Goal: Task Accomplishment & Management: Manage account settings

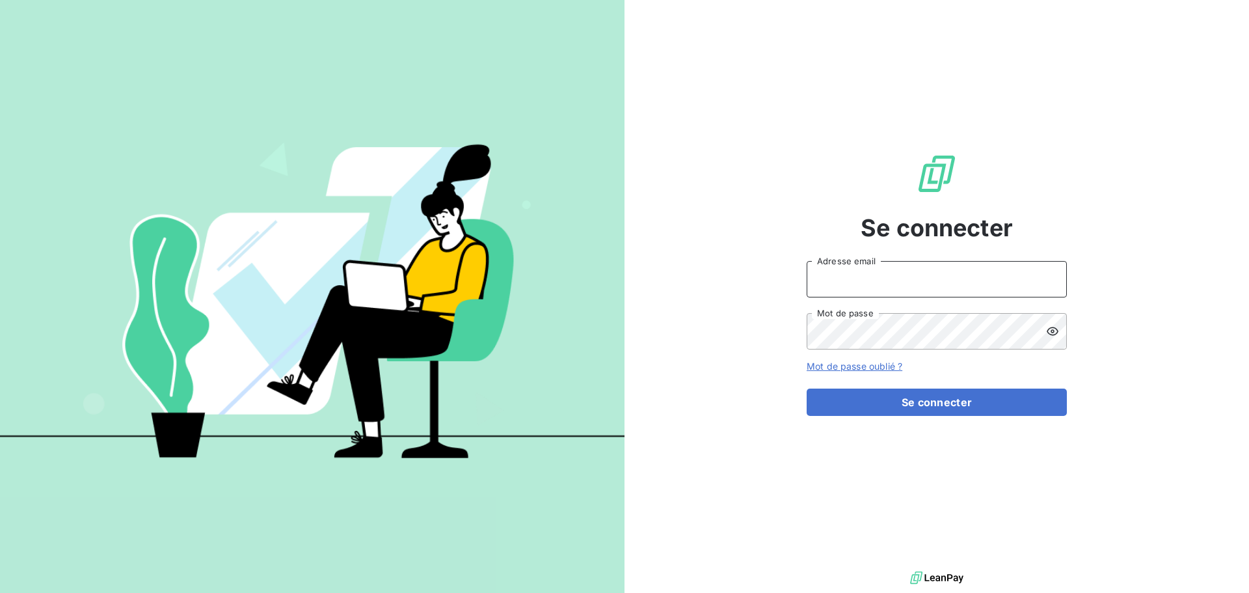
type input "[PERSON_NAME][EMAIL_ADDRESS][DOMAIN_NAME]"
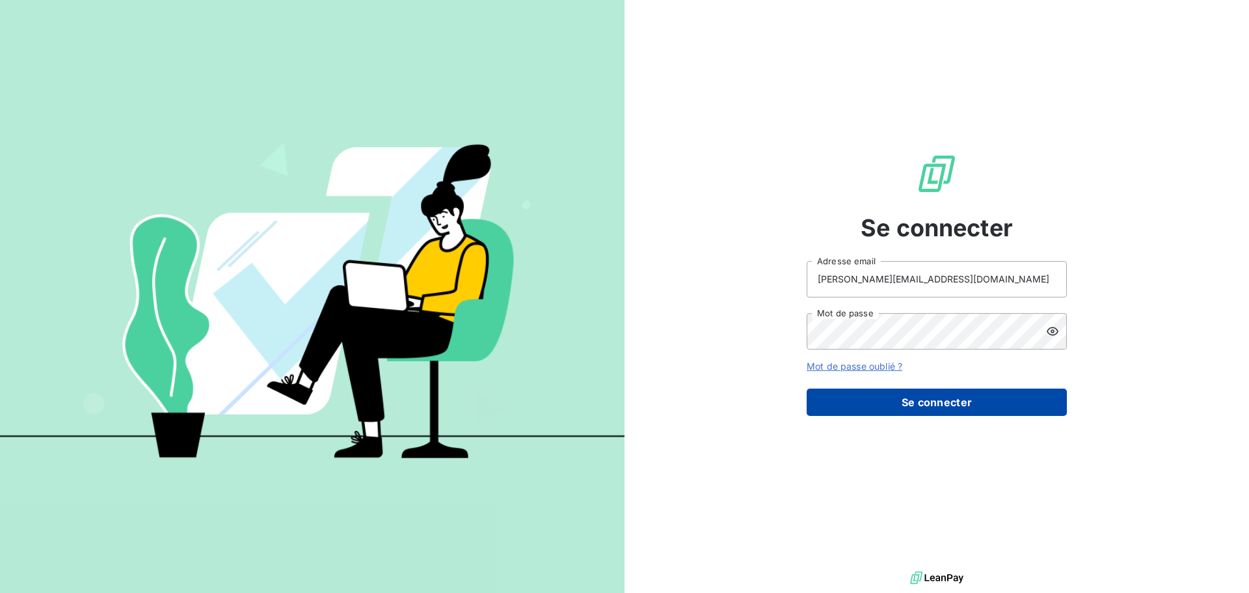
click at [995, 415] on div "Se connecter [PERSON_NAME][EMAIL_ADDRESS][DOMAIN_NAME] Adresse email Mot de pas…" at bounding box center [937, 284] width 260 height 568
click at [994, 414] on button "Se connecter" at bounding box center [937, 401] width 260 height 27
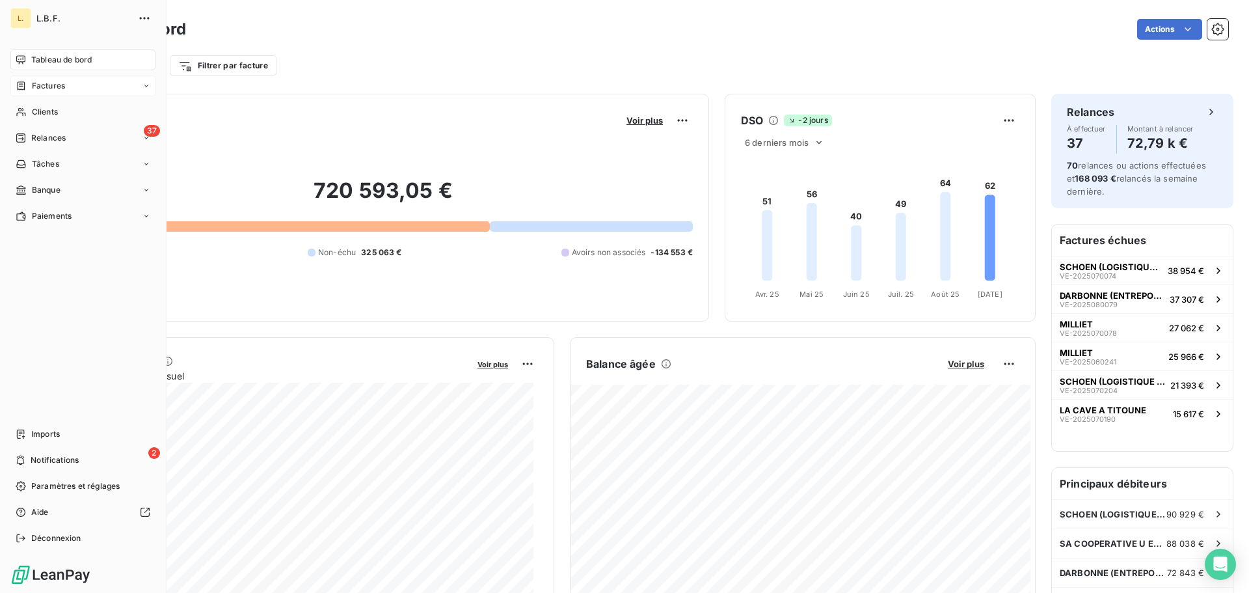
click at [42, 77] on div "Factures" at bounding box center [82, 85] width 145 height 21
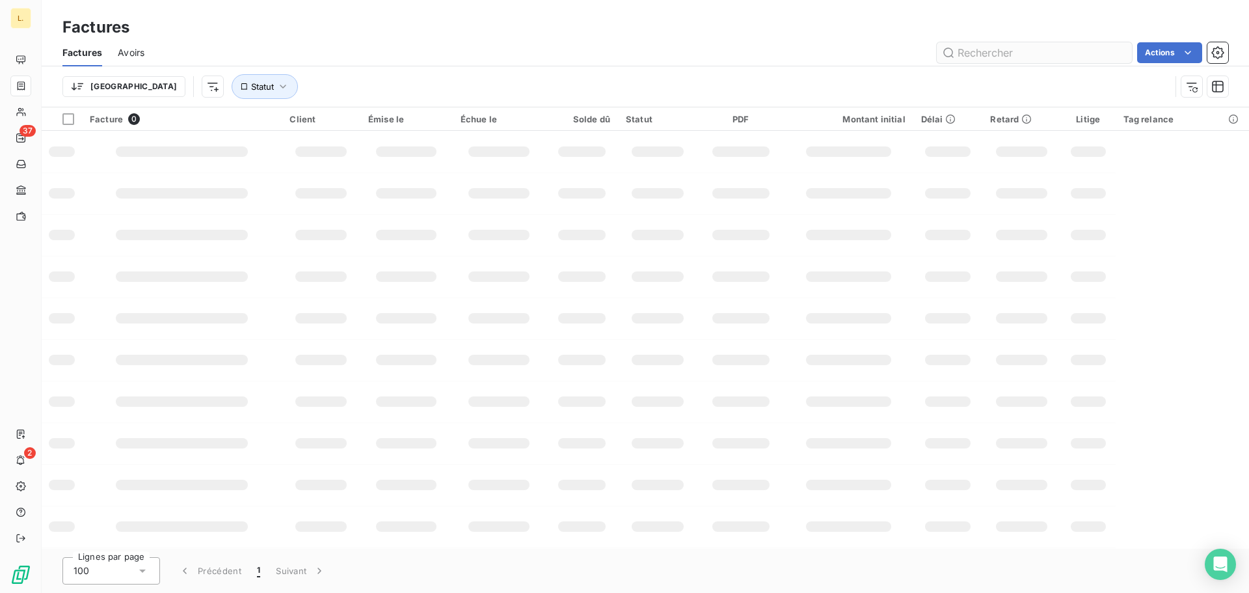
click at [991, 48] on input "text" at bounding box center [1034, 52] width 195 height 21
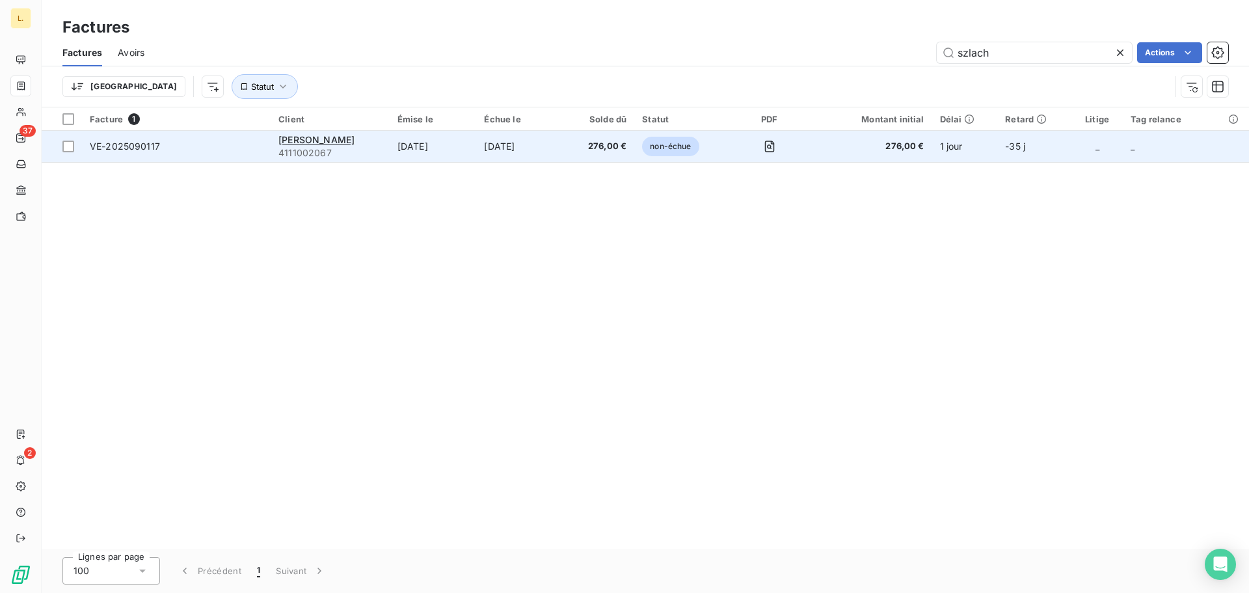
type input "szlach"
click at [450, 150] on td "[DATE]" at bounding box center [433, 146] width 87 height 31
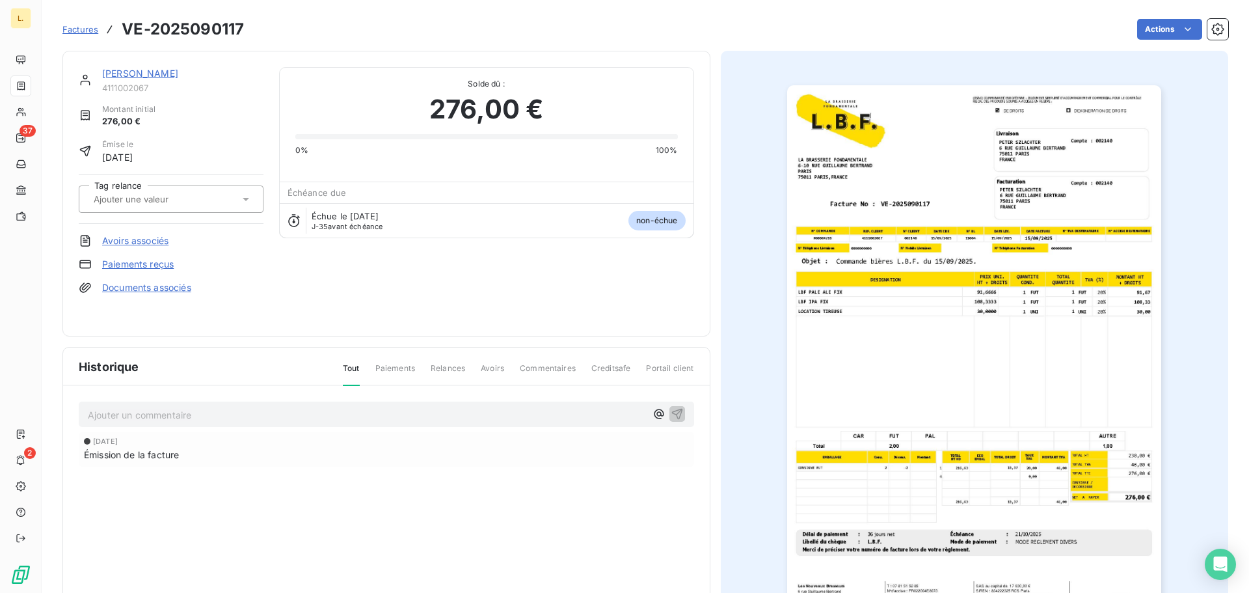
click at [150, 265] on link "Paiements reçus" at bounding box center [138, 264] width 72 height 13
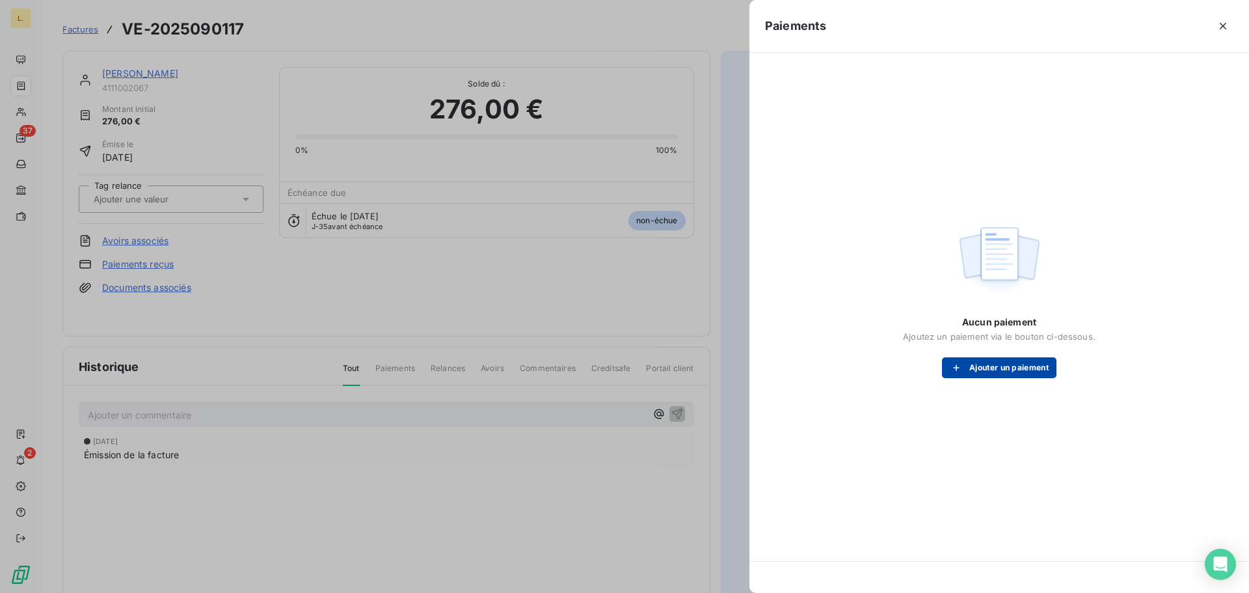
click at [999, 364] on button "Ajouter un paiement" at bounding box center [999, 367] width 114 height 21
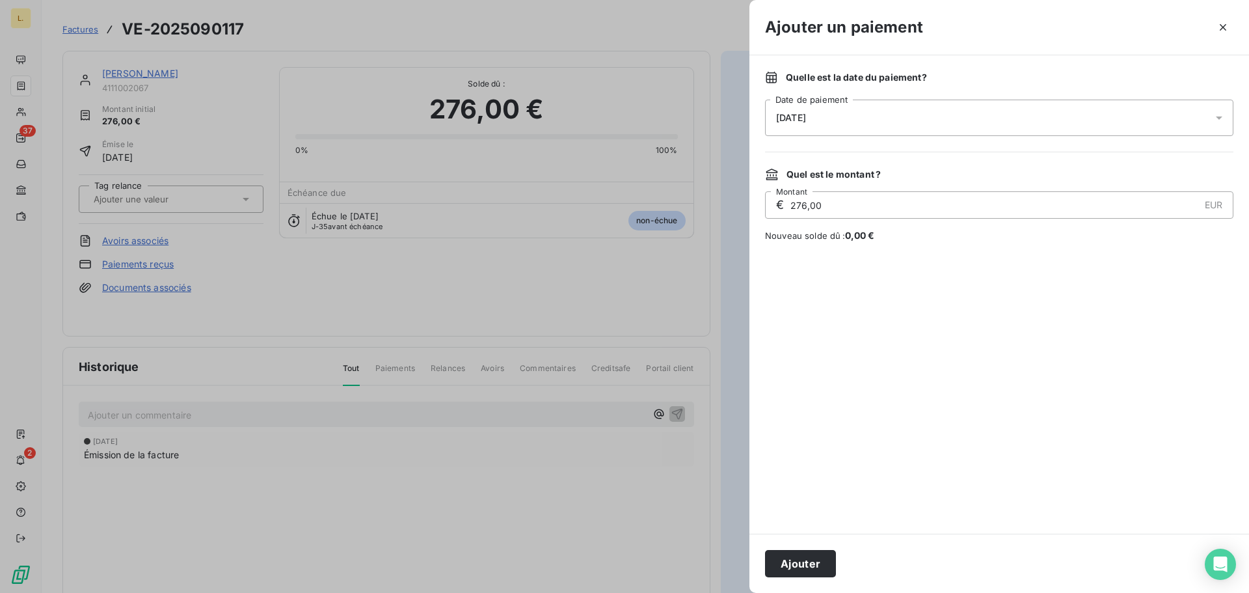
click at [799, 121] on span "[DATE]" at bounding box center [791, 118] width 30 height 10
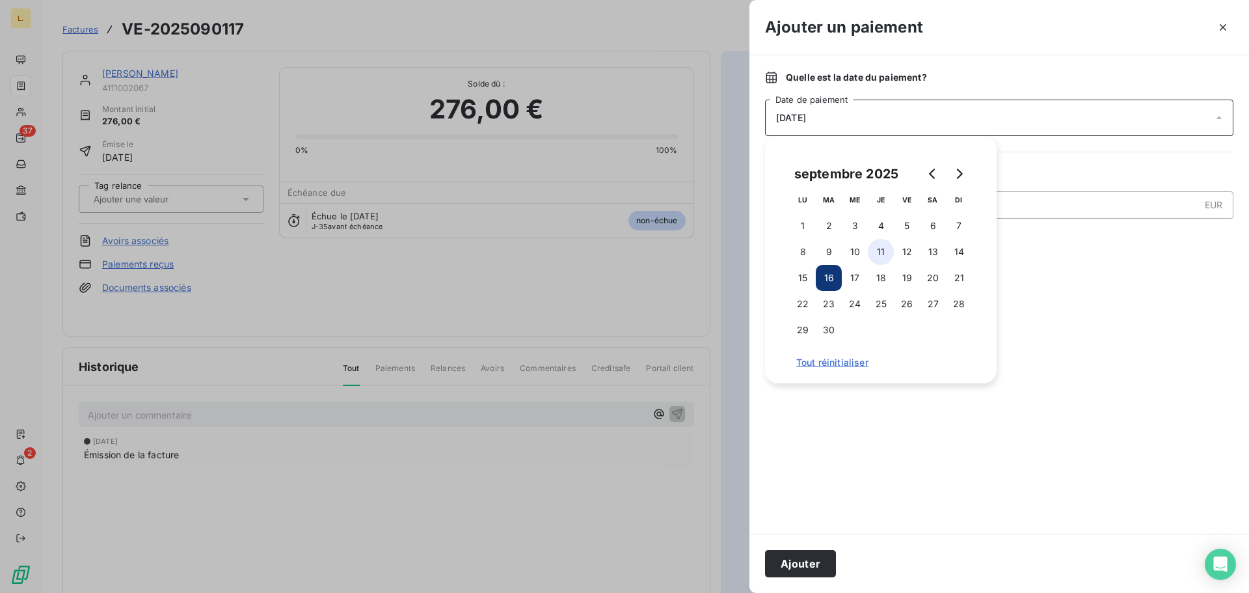
click at [885, 253] on button "11" at bounding box center [881, 252] width 26 height 26
click at [833, 556] on button "Ajouter" at bounding box center [800, 563] width 71 height 27
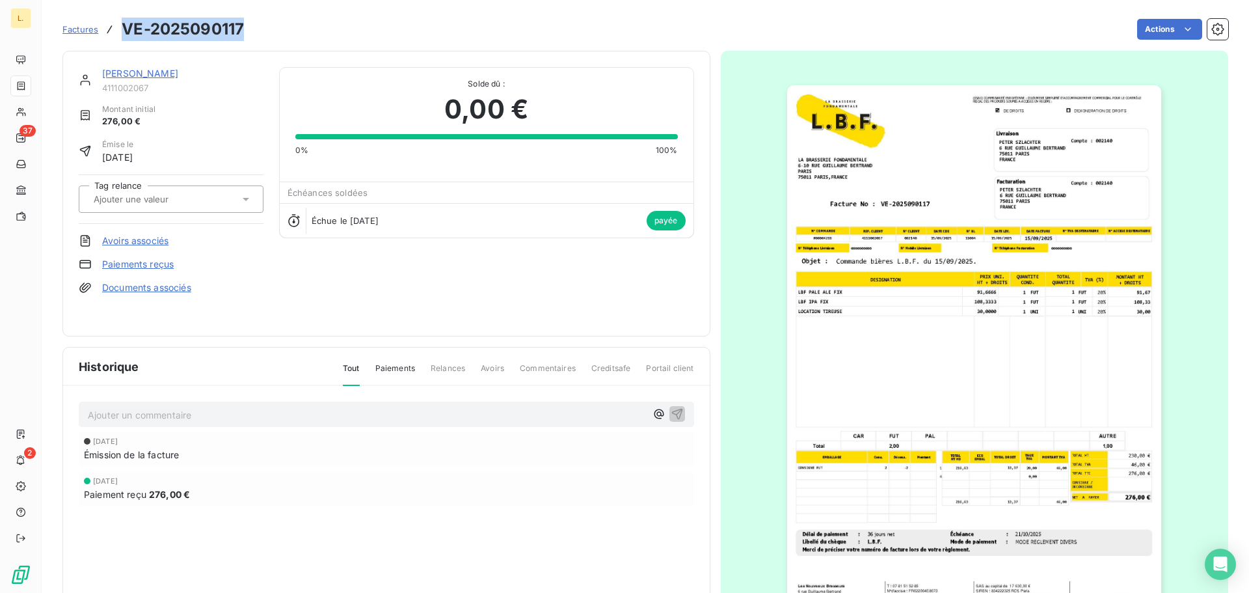
drag, startPoint x: 245, startPoint y: 24, endPoint x: 119, endPoint y: 40, distance: 126.6
click at [119, 40] on div "Factures VE-2025090117 Actions" at bounding box center [645, 29] width 1166 height 27
copy h3 "VE-2025090117"
click at [1037, 381] on img "button" at bounding box center [974, 350] width 374 height 530
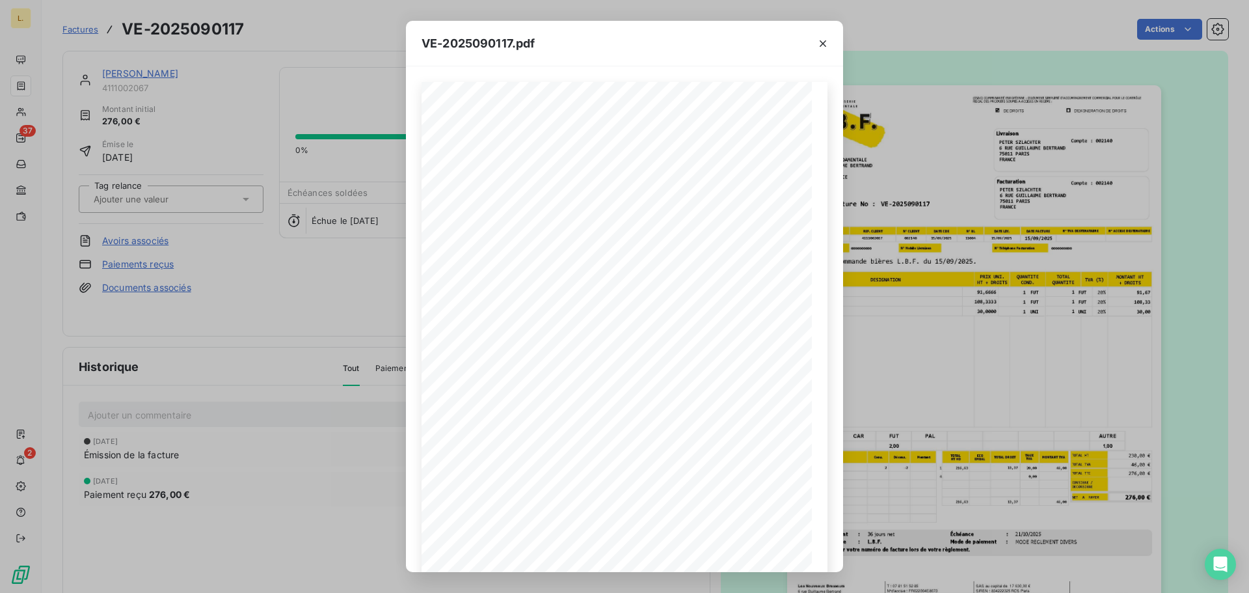
drag, startPoint x: 889, startPoint y: 318, endPoint x: 597, endPoint y: 46, distance: 399.5
click at [889, 318] on div "VE-2025090117.pdf LA BRASSERIE FONDAMENTALE [STREET_ADDRESS][PERSON_NAME] VE-20…" at bounding box center [624, 296] width 1249 height 593
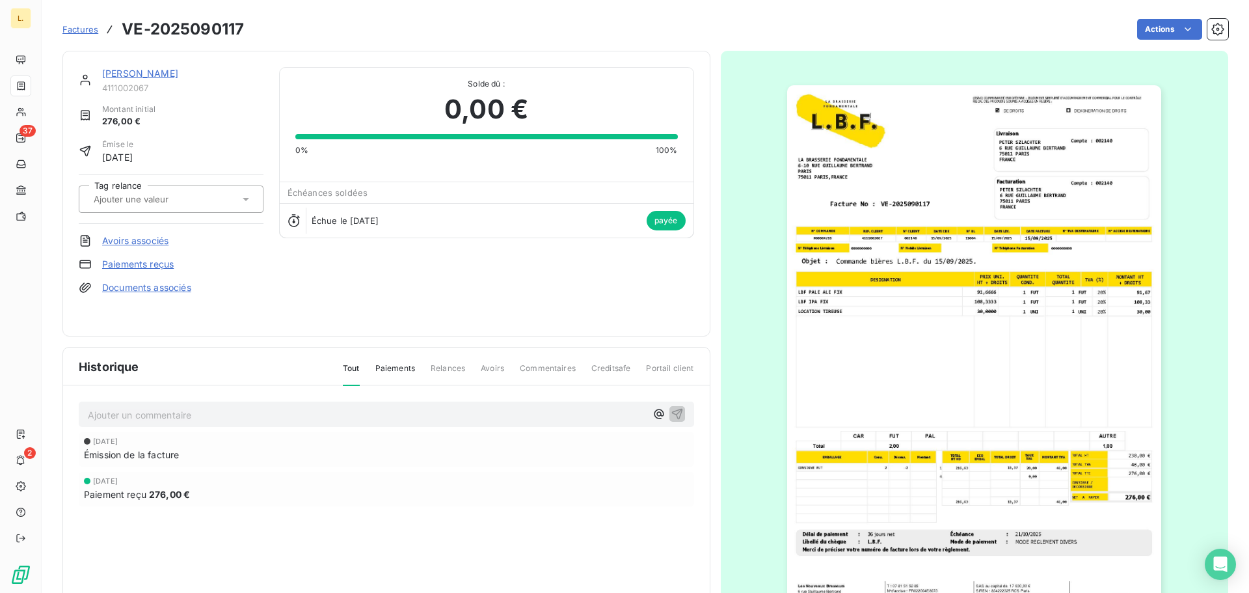
click at [1081, 478] on img "button" at bounding box center [974, 350] width 374 height 530
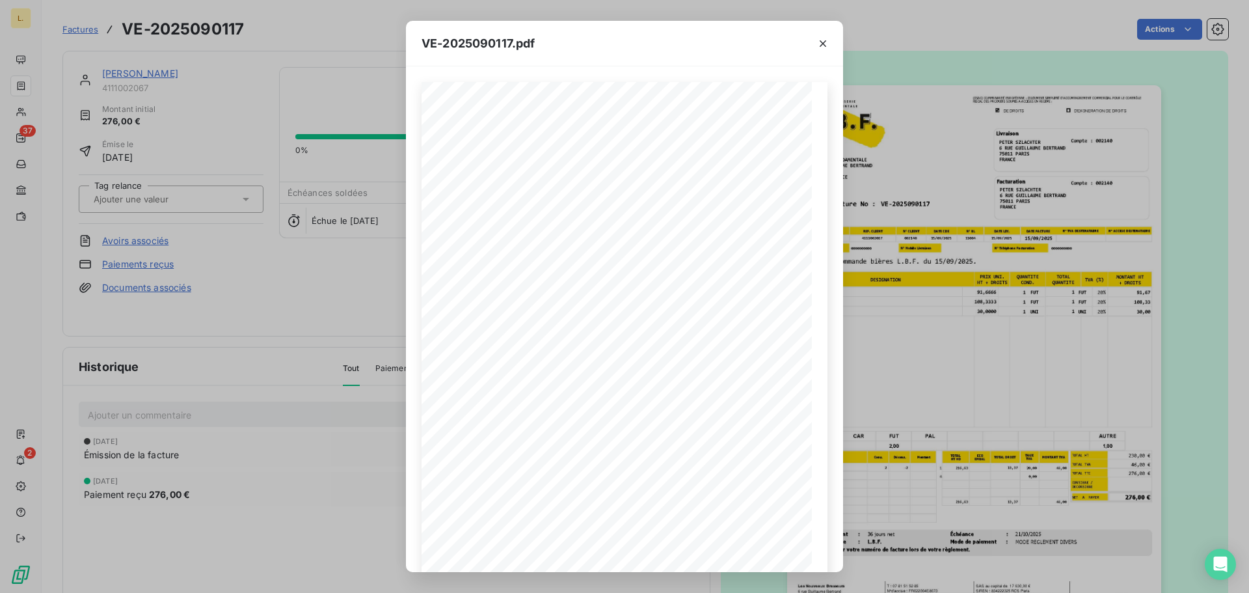
click at [895, 335] on div "VE-2025090117.pdf LA BRASSERIE FONDAMENTALE [STREET_ADDRESS][PERSON_NAME] VE-20…" at bounding box center [624, 296] width 1249 height 593
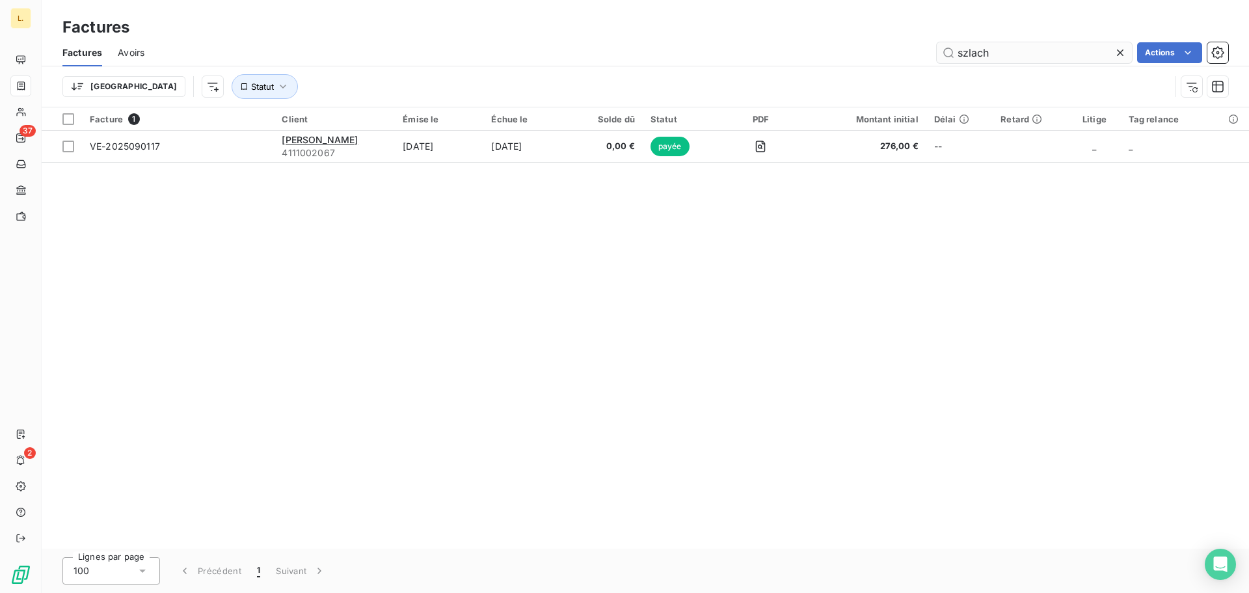
click at [1118, 57] on icon at bounding box center [1120, 52] width 13 height 13
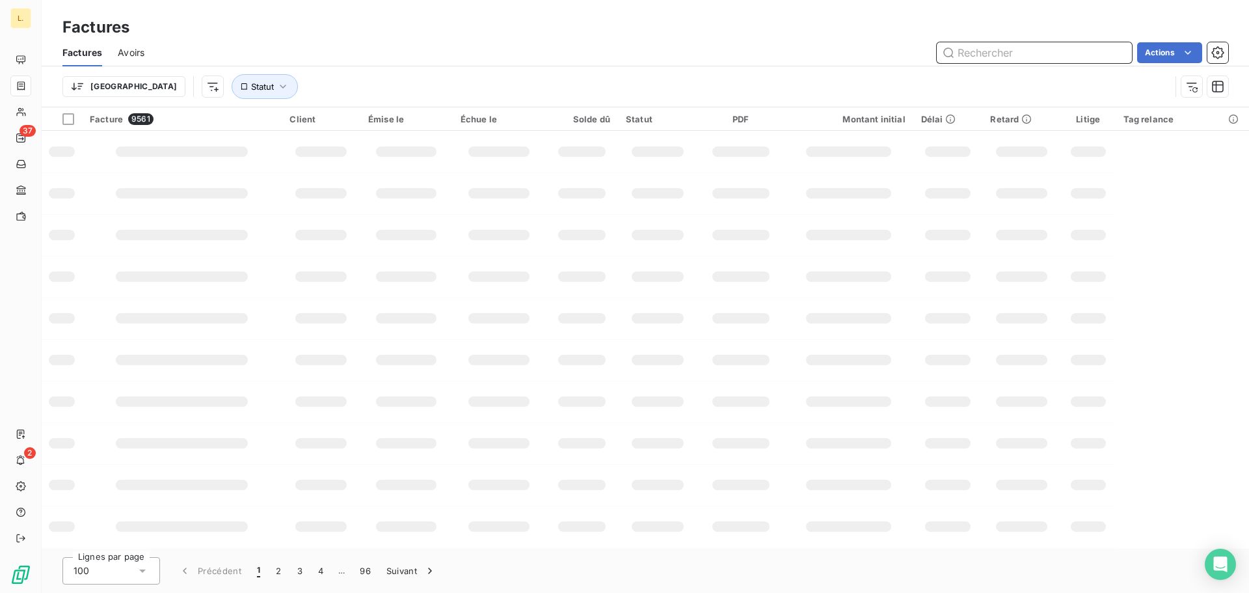
click at [984, 47] on input "text" at bounding box center [1034, 52] width 195 height 21
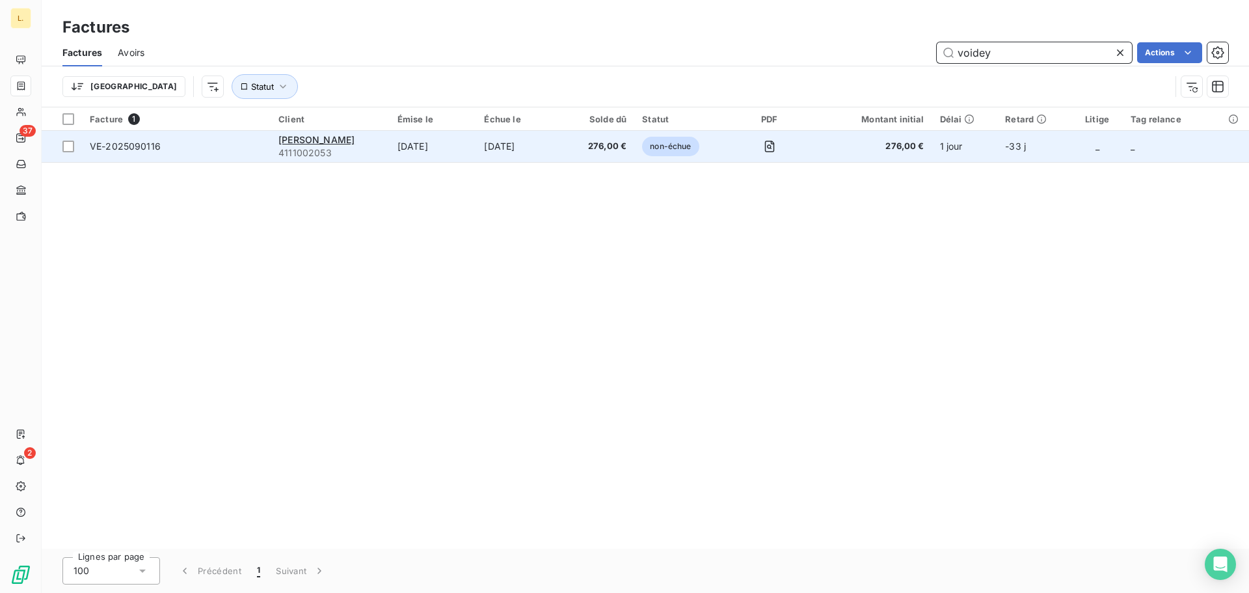
type input "voidey"
click at [352, 148] on span "4111002053" at bounding box center [329, 152] width 103 height 13
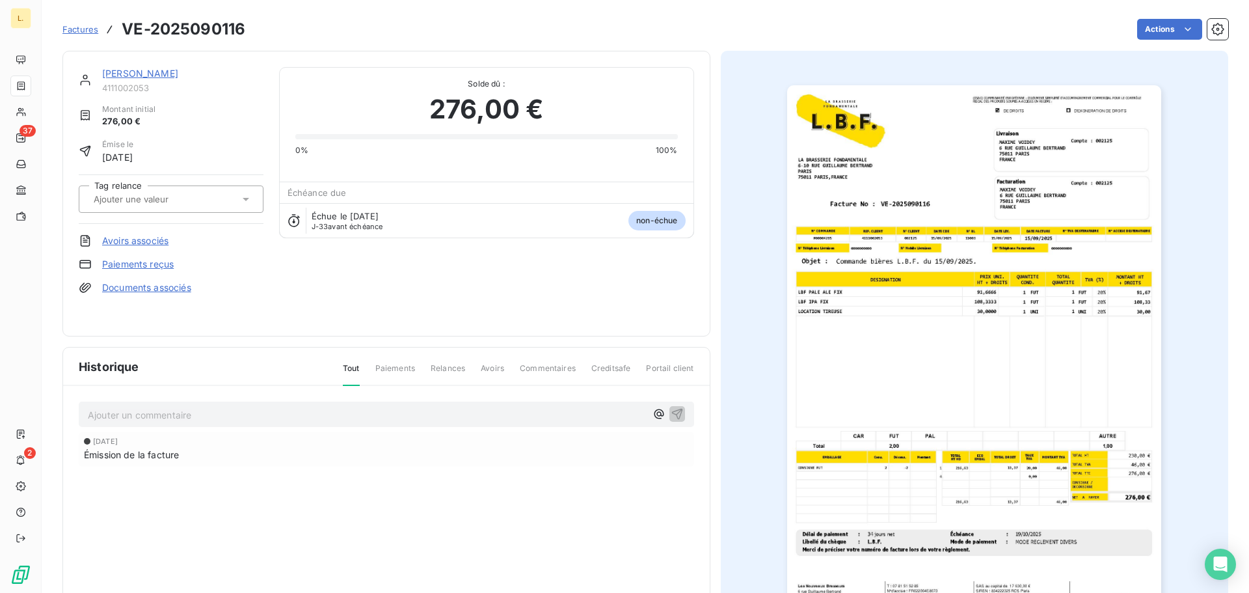
click at [137, 263] on link "Paiements reçus" at bounding box center [138, 264] width 72 height 13
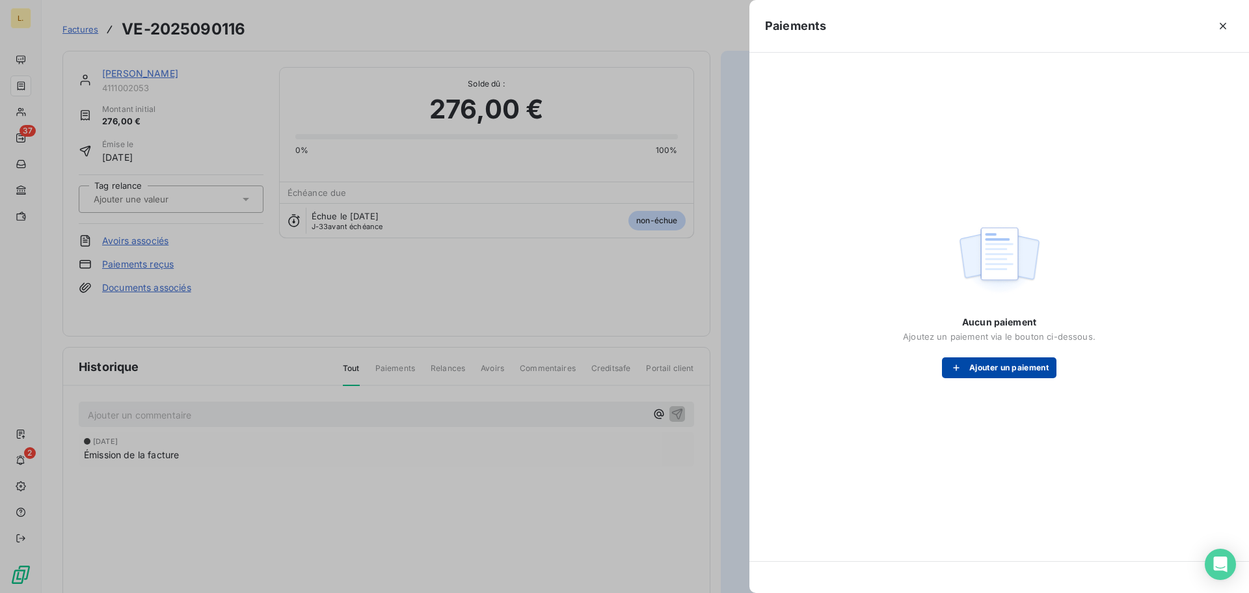
click at [1004, 372] on button "Ajouter un paiement" at bounding box center [999, 367] width 114 height 21
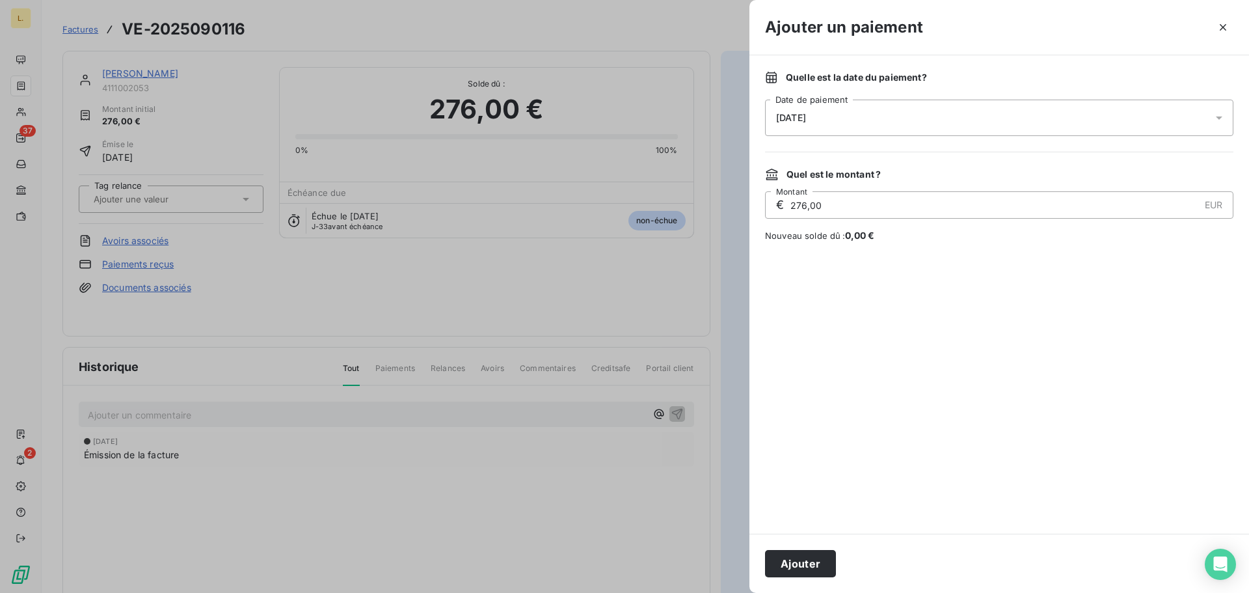
click at [844, 111] on div "[DATE]" at bounding box center [999, 118] width 468 height 36
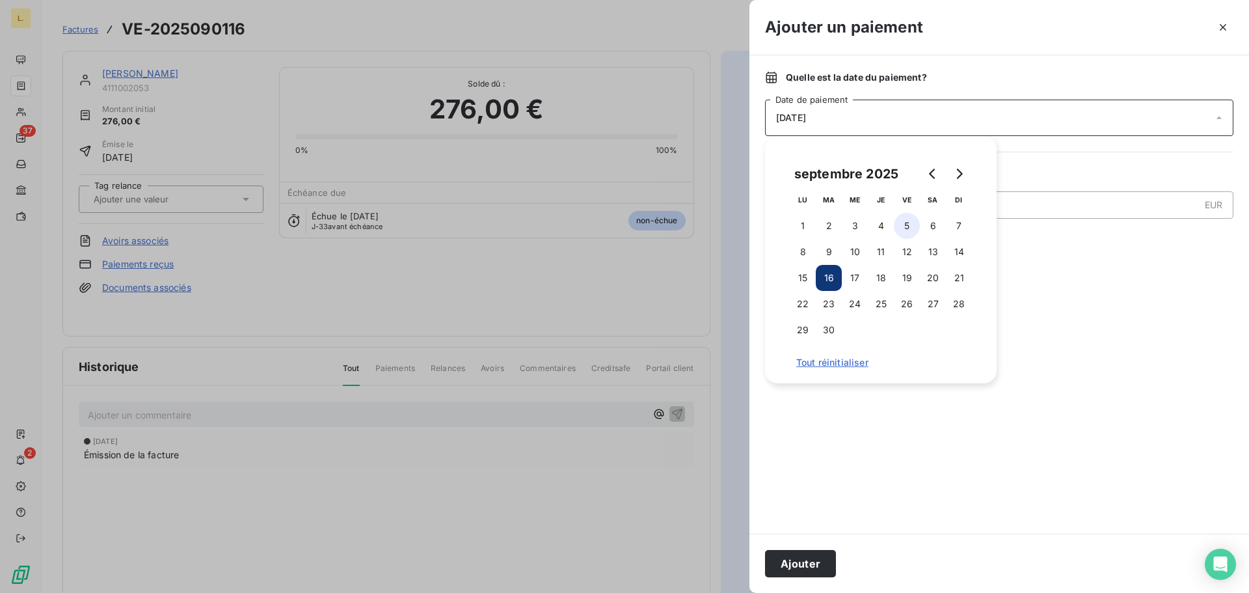
click at [914, 232] on button "5" at bounding box center [907, 226] width 26 height 26
click at [905, 479] on div at bounding box center [999, 388] width 468 height 260
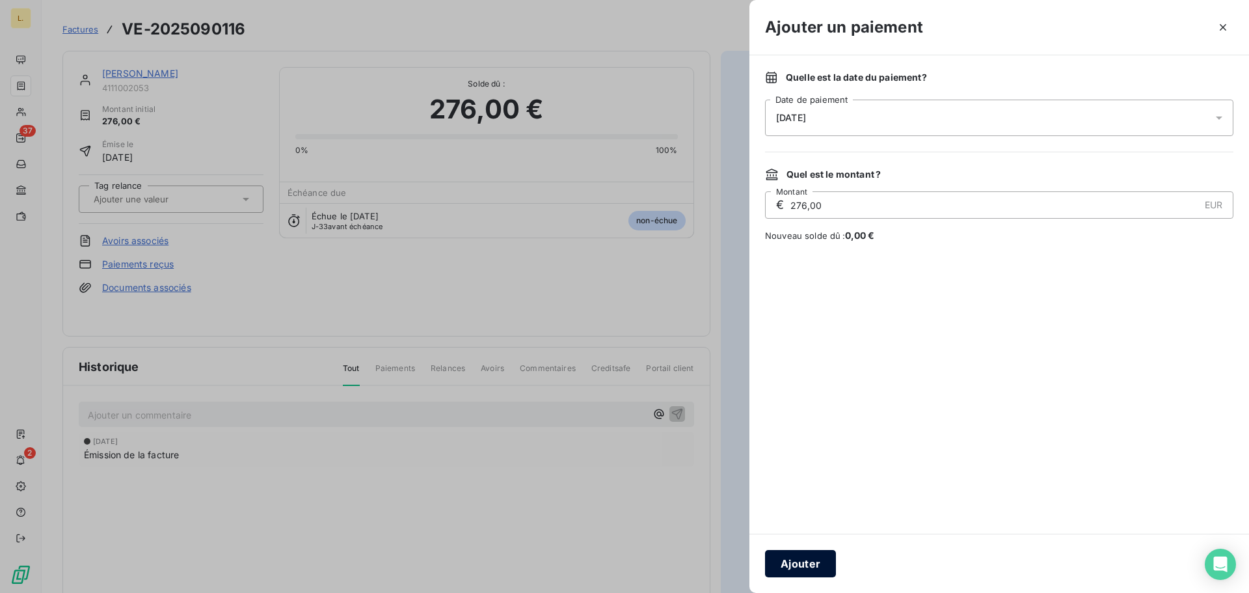
click at [809, 567] on button "Ajouter" at bounding box center [800, 563] width 71 height 27
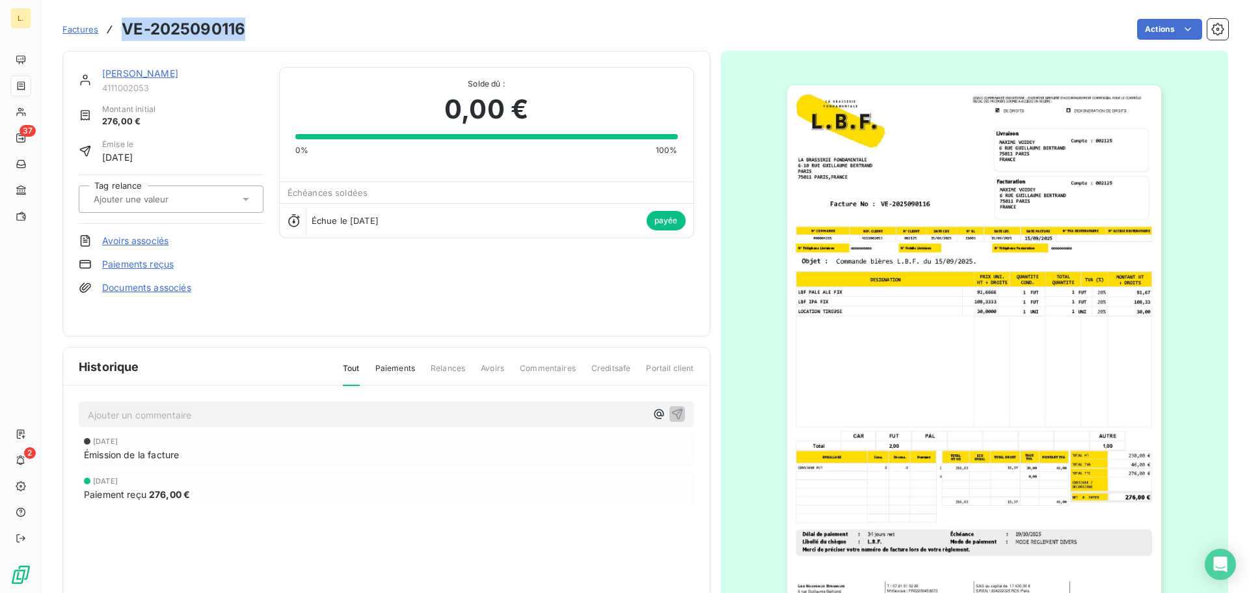
drag, startPoint x: 241, startPoint y: 36, endPoint x: 124, endPoint y: 31, distance: 117.2
click at [124, 31] on div "Factures VE-2025090116 Actions" at bounding box center [645, 29] width 1166 height 27
copy h3 "VE-2025090116"
click at [943, 327] on img "button" at bounding box center [974, 350] width 374 height 530
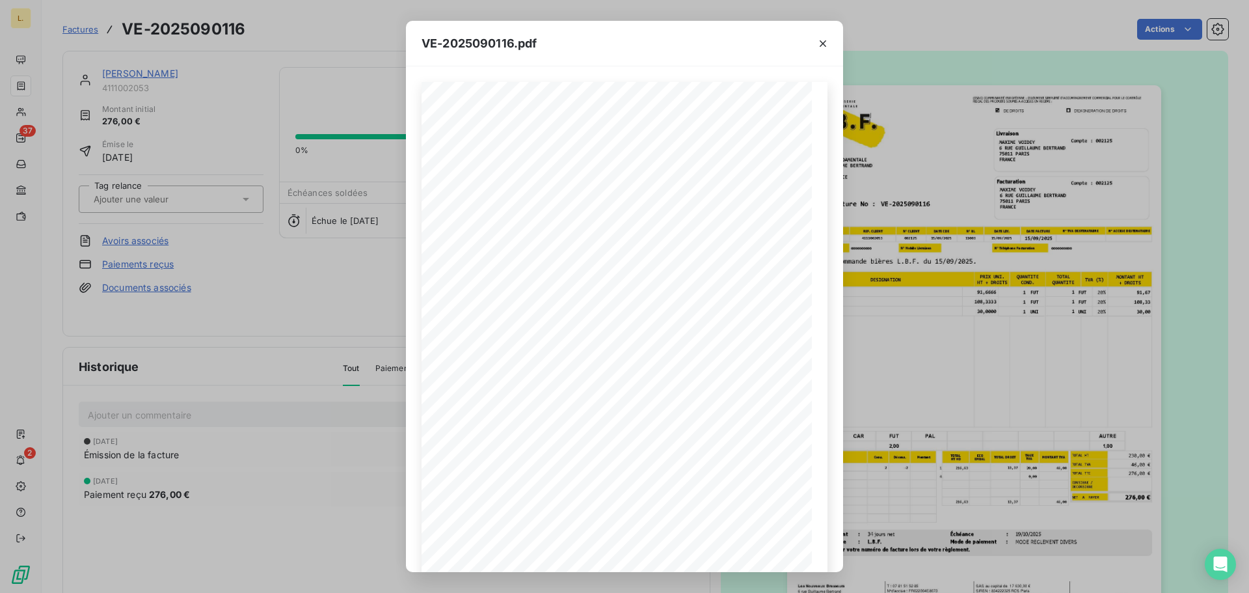
click at [887, 316] on div "VE-2025090116.pdf LA BRASSERIE FONDAMENTALE [STREET_ADDRESS][PERSON_NAME] VE-20…" at bounding box center [624, 296] width 1249 height 593
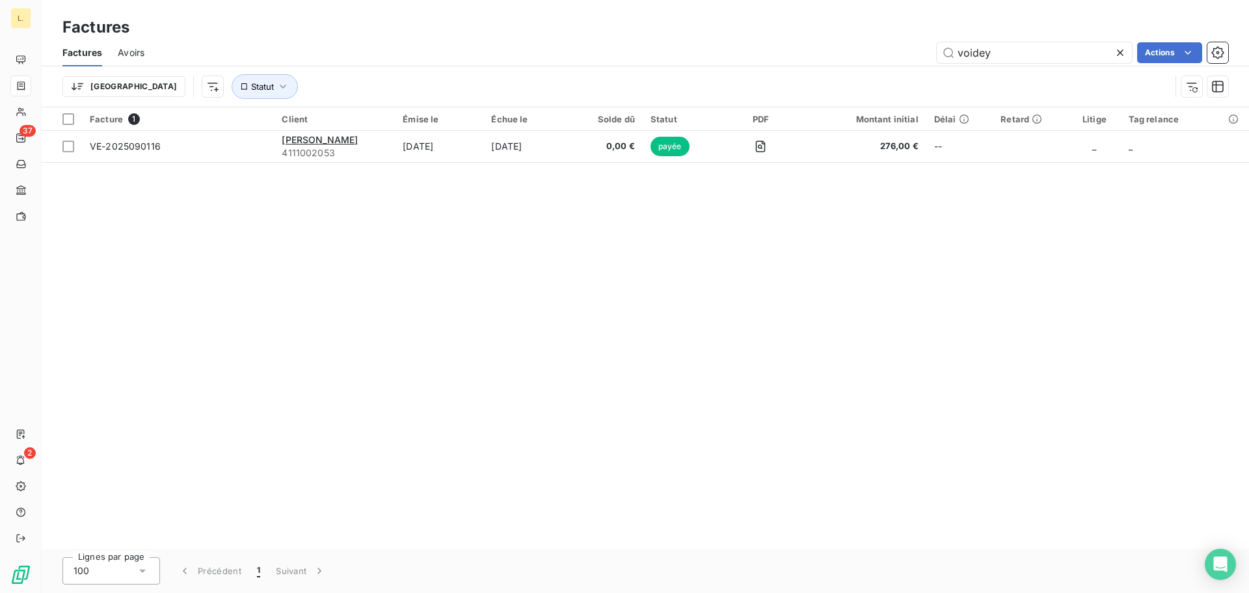
click at [1118, 45] on div at bounding box center [1123, 52] width 18 height 21
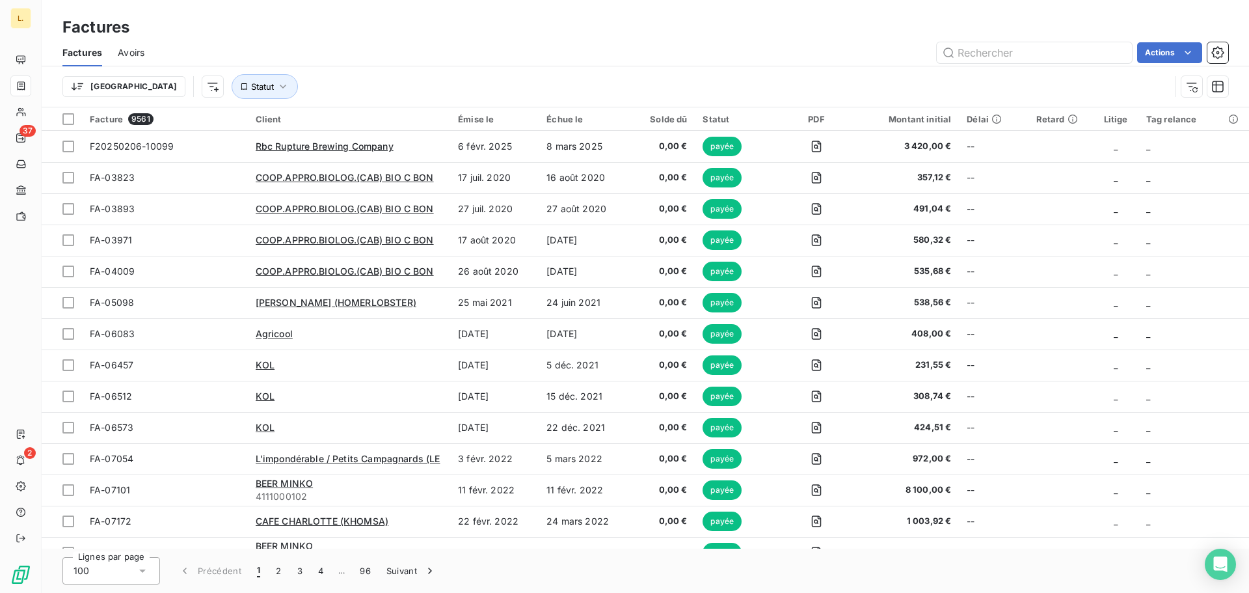
click at [975, 39] on div "Factures Avoirs Actions" at bounding box center [645, 52] width 1207 height 27
click at [978, 46] on input "text" at bounding box center [1034, 52] width 195 height 21
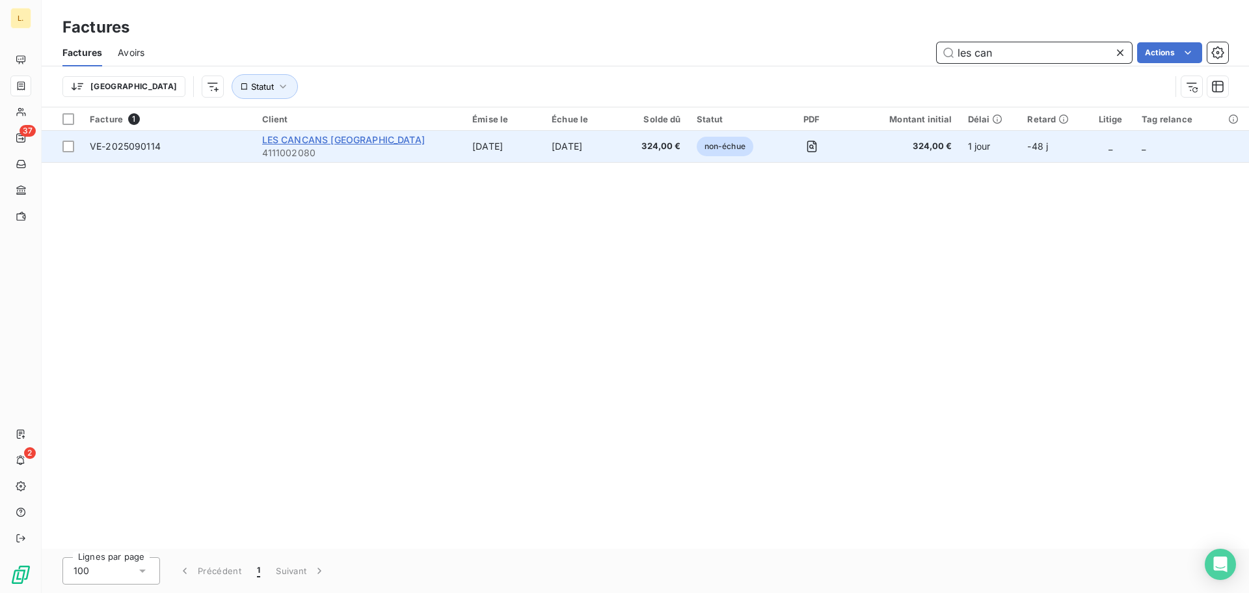
type input "les can"
click at [339, 139] on span "LES CANCANS [GEOGRAPHIC_DATA]" at bounding box center [343, 139] width 163 height 11
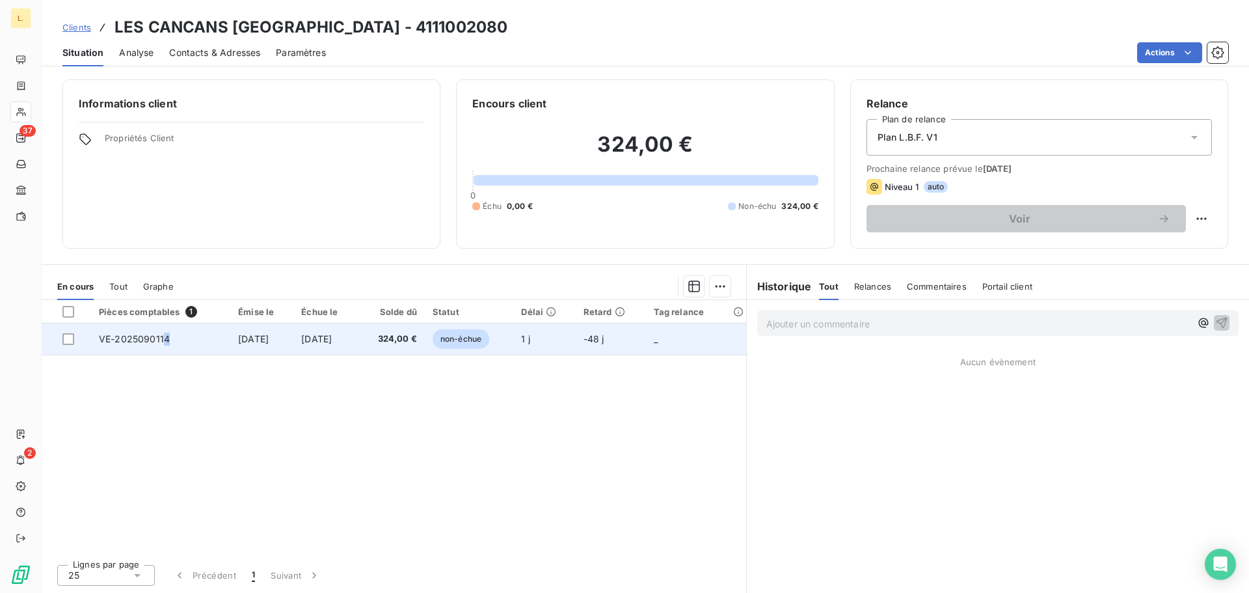
drag, startPoint x: 172, startPoint y: 340, endPoint x: 160, endPoint y: 342, distance: 12.6
click at [160, 342] on td "VE-2025090114" at bounding box center [160, 338] width 139 height 31
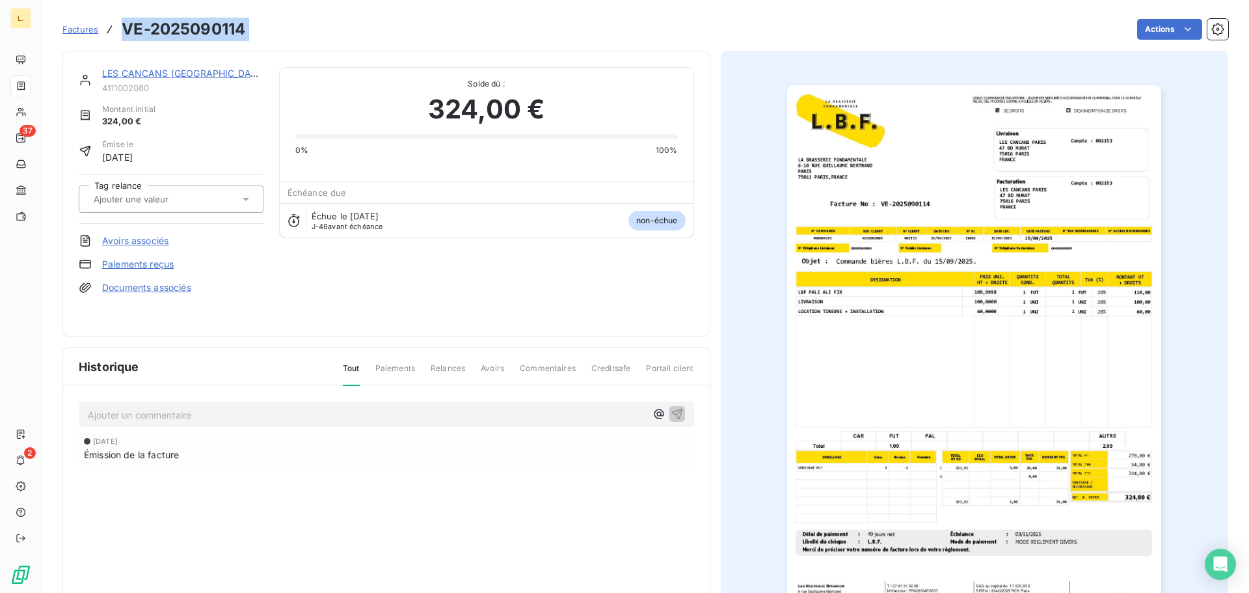
drag, startPoint x: 250, startPoint y: 26, endPoint x: 116, endPoint y: 31, distance: 133.4
click at [116, 31] on div "Factures VE-2025090114 Actions" at bounding box center [645, 29] width 1166 height 27
copy section "VE-2025090114 Actions"
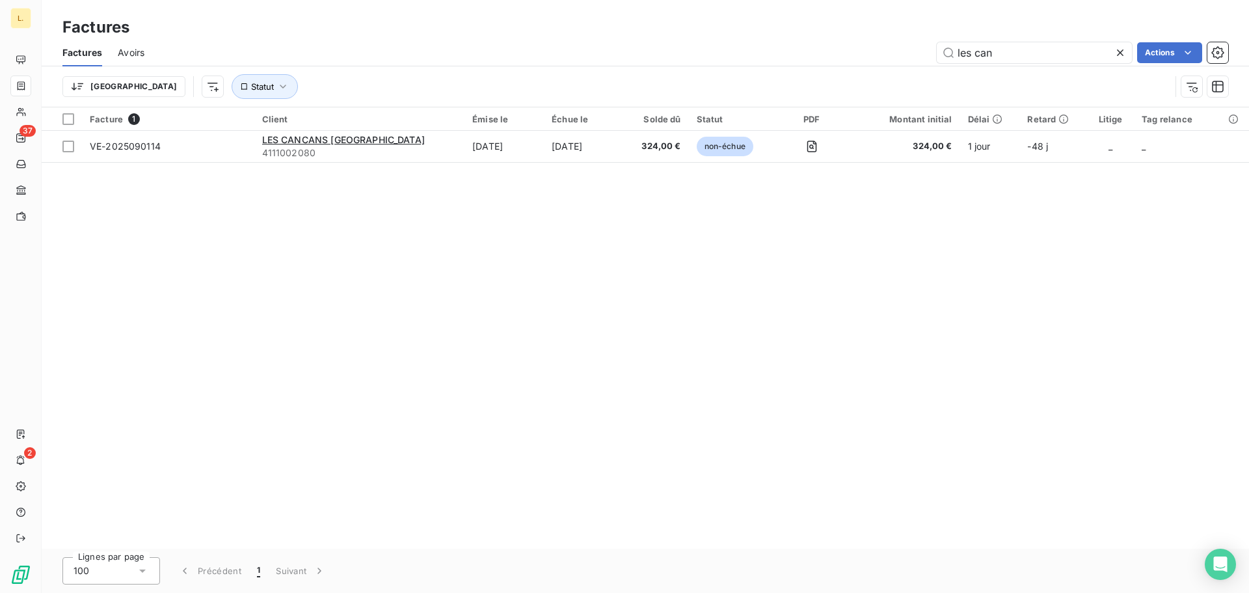
drag, startPoint x: 991, startPoint y: 53, endPoint x: 885, endPoint y: 57, distance: 105.5
click at [885, 57] on div "les can Actions" at bounding box center [694, 52] width 1068 height 21
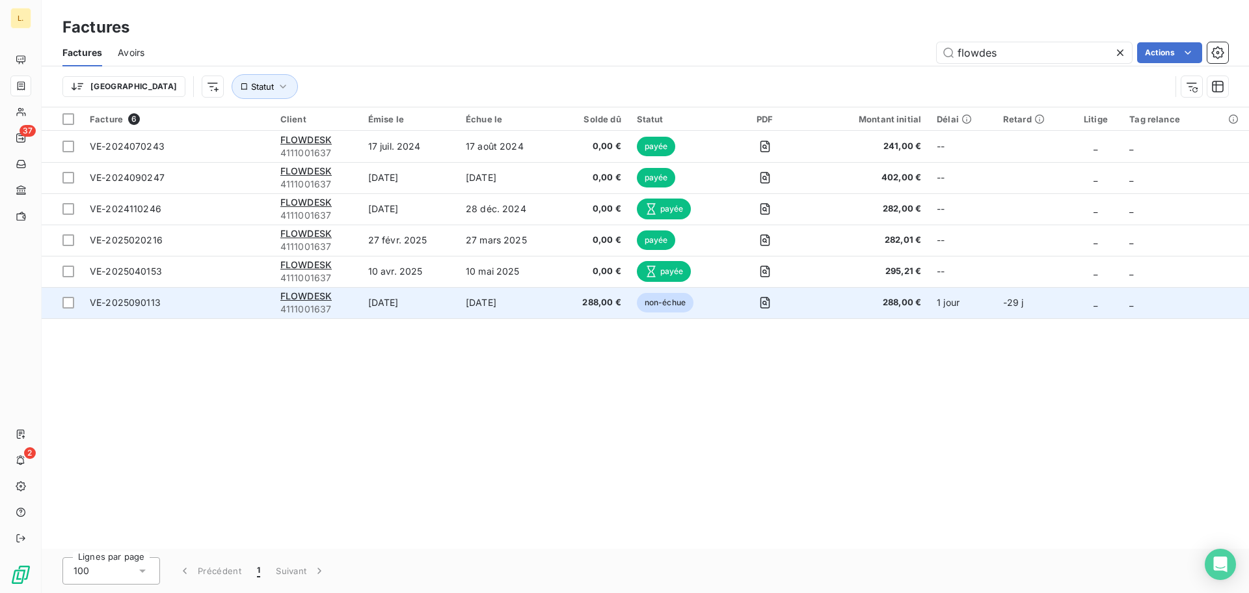
type input "flowdes"
click at [342, 307] on span "4111001637" at bounding box center [316, 308] width 72 height 13
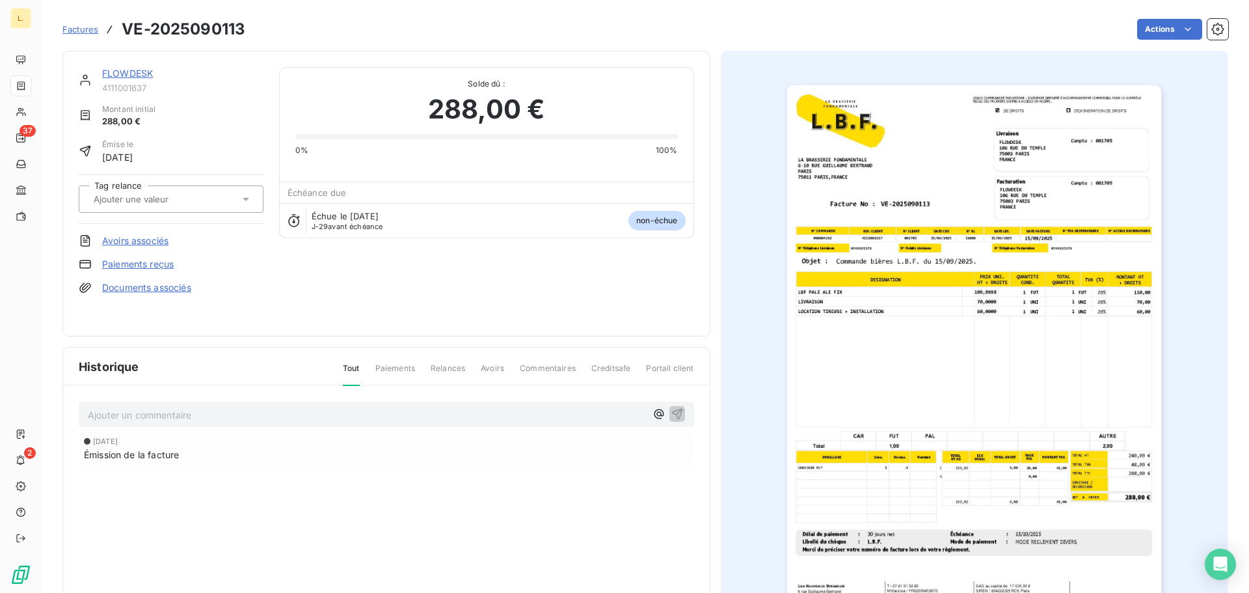
drag, startPoint x: 258, startPoint y: 44, endPoint x: 249, endPoint y: 40, distance: 9.3
click at [248, 46] on div "FLOWDESK 4111001637 Montant initial 288,00 € Émise le [DATE] Tag relance Avoirs…" at bounding box center [645, 346] width 1166 height 606
drag, startPoint x: 245, startPoint y: 28, endPoint x: 122, endPoint y: 38, distance: 124.0
click at [122, 38] on div "Factures VE-2025090113 Actions" at bounding box center [645, 29] width 1166 height 27
copy h3 "VE-2025090113"
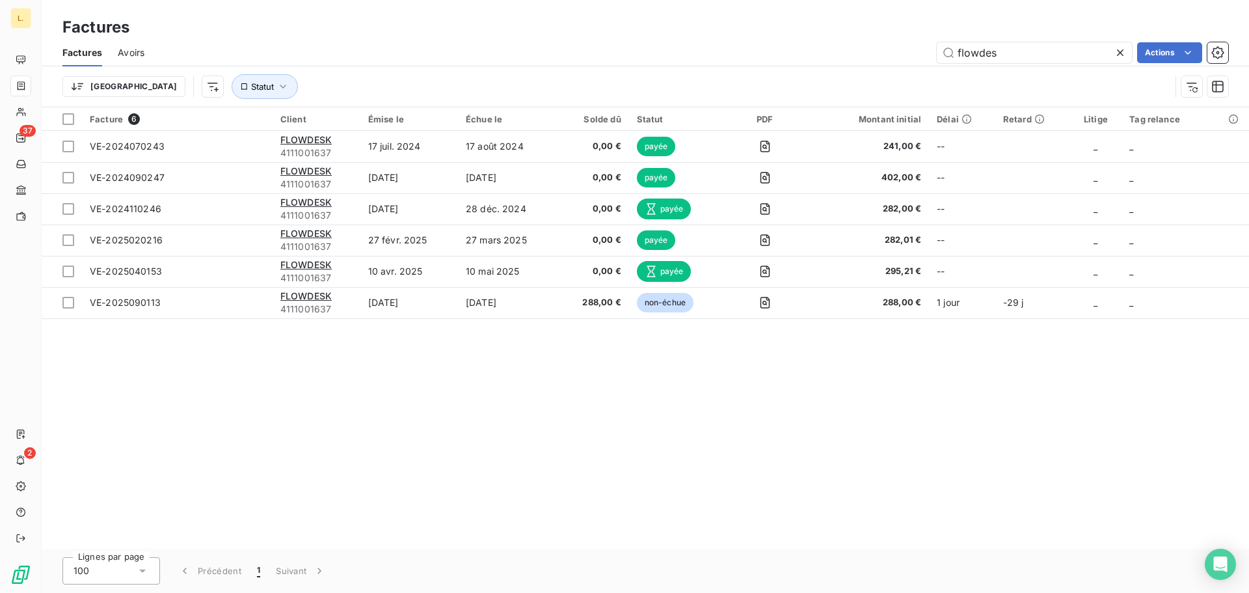
click at [1121, 54] on icon at bounding box center [1120, 52] width 7 height 7
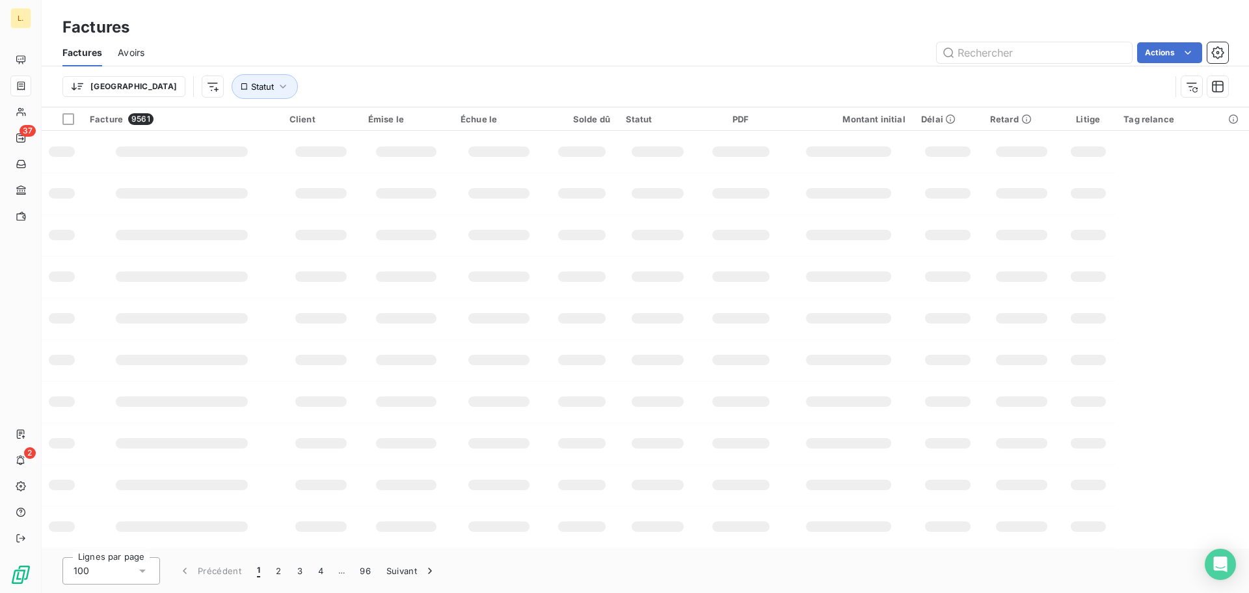
click at [1030, 68] on div "Trier Statut" at bounding box center [645, 86] width 1166 height 40
click at [1010, 59] on input "text" at bounding box center [1034, 52] width 195 height 21
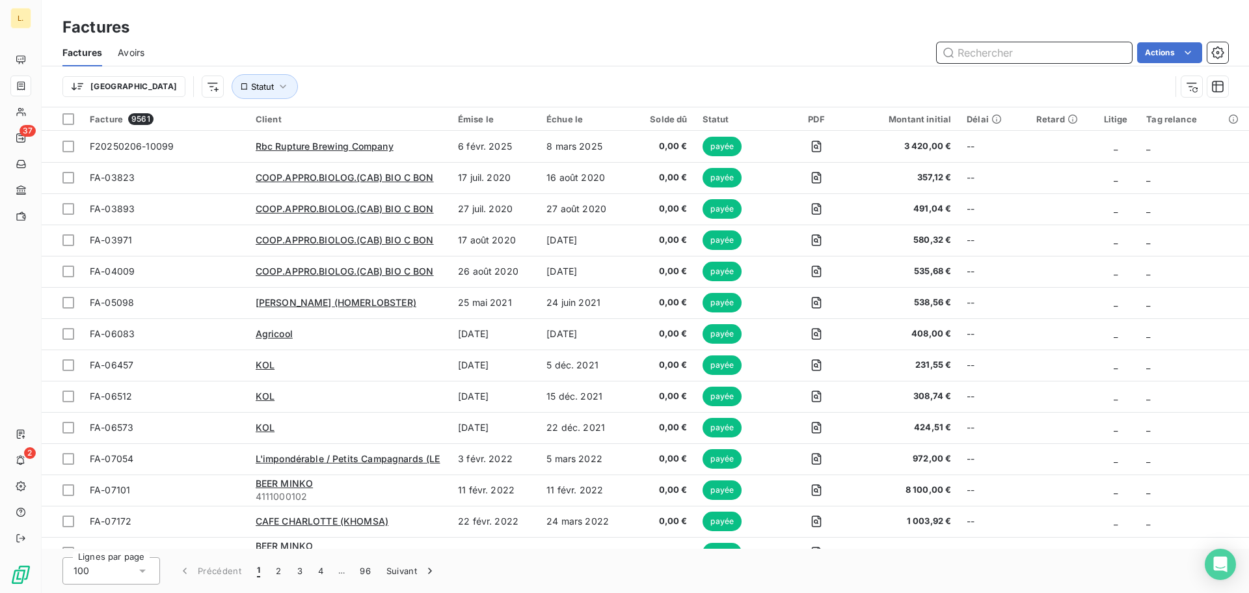
drag, startPoint x: 1000, startPoint y: 55, endPoint x: 991, endPoint y: 53, distance: 9.3
click at [994, 54] on input "text" at bounding box center [1034, 52] width 195 height 21
click at [991, 53] on input "text" at bounding box center [1034, 52] width 195 height 21
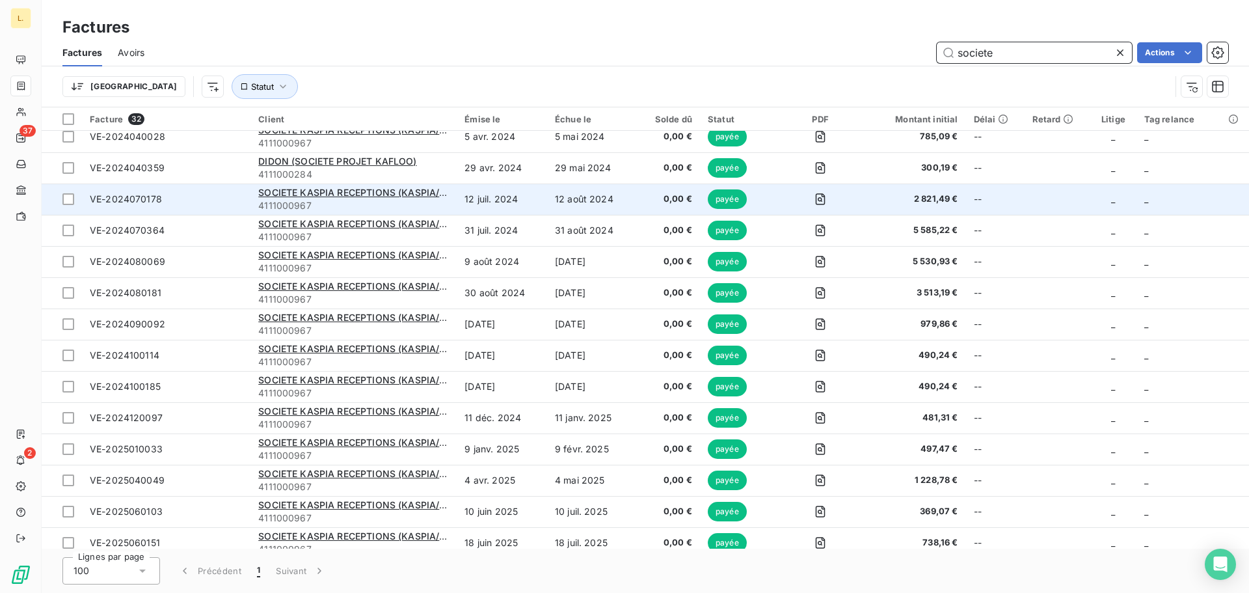
scroll to position [582, 0]
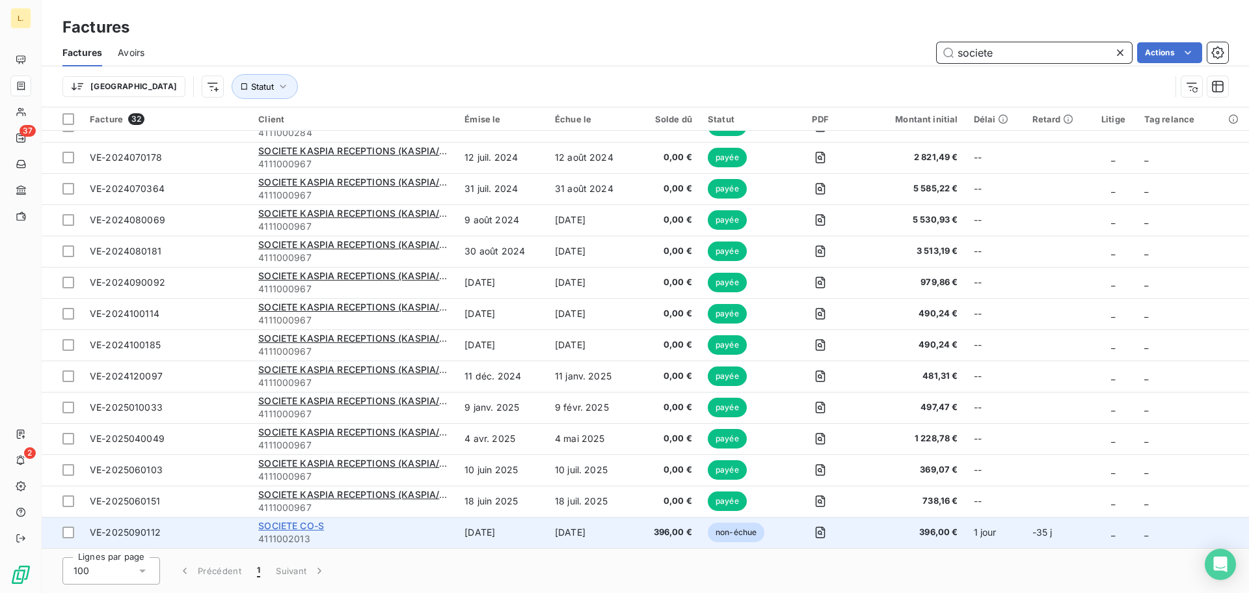
type input "societe"
click at [288, 525] on span "SOCIETE CO-S" at bounding box center [291, 525] width 66 height 11
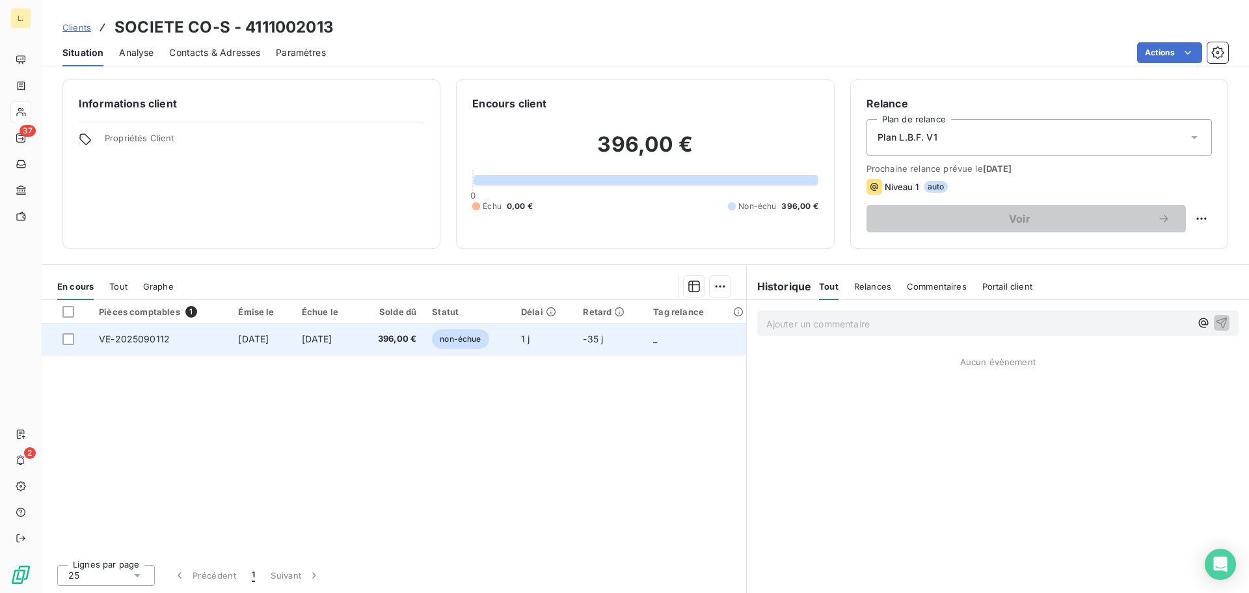
click at [157, 330] on td "VE-2025090112" at bounding box center [160, 338] width 139 height 31
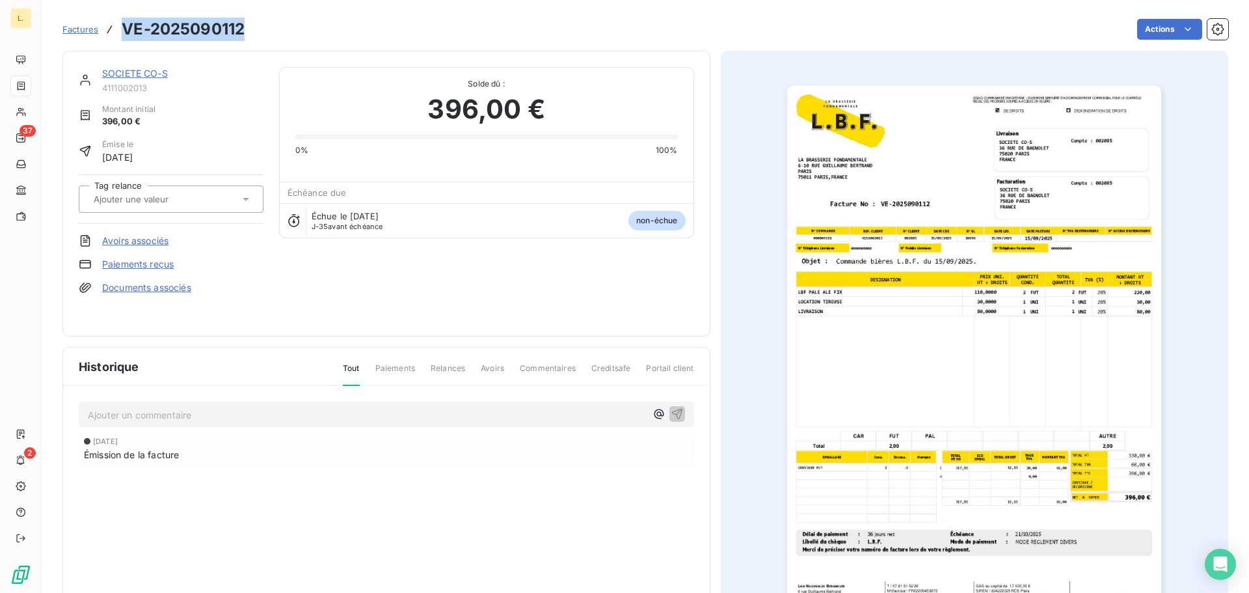
drag, startPoint x: 245, startPoint y: 33, endPoint x: 122, endPoint y: 24, distance: 123.3
click at [122, 24] on h3 "VE-2025090112" at bounding box center [183, 29] width 123 height 23
copy h3 "VE-2025090112"
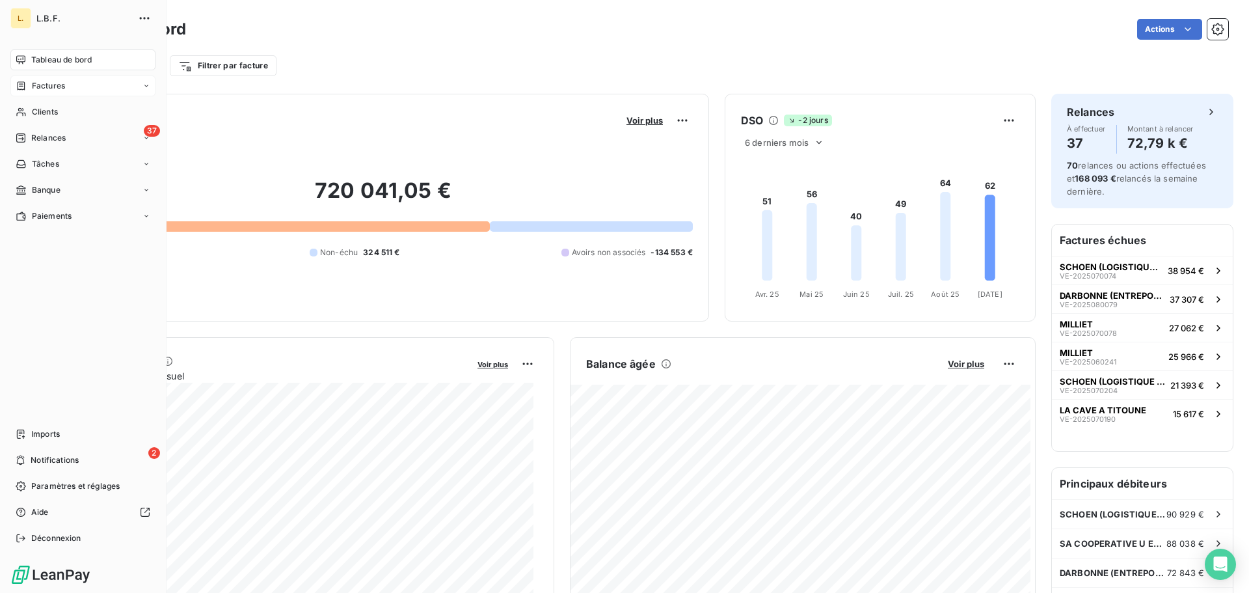
click at [61, 87] on span "Factures" at bounding box center [48, 86] width 33 height 12
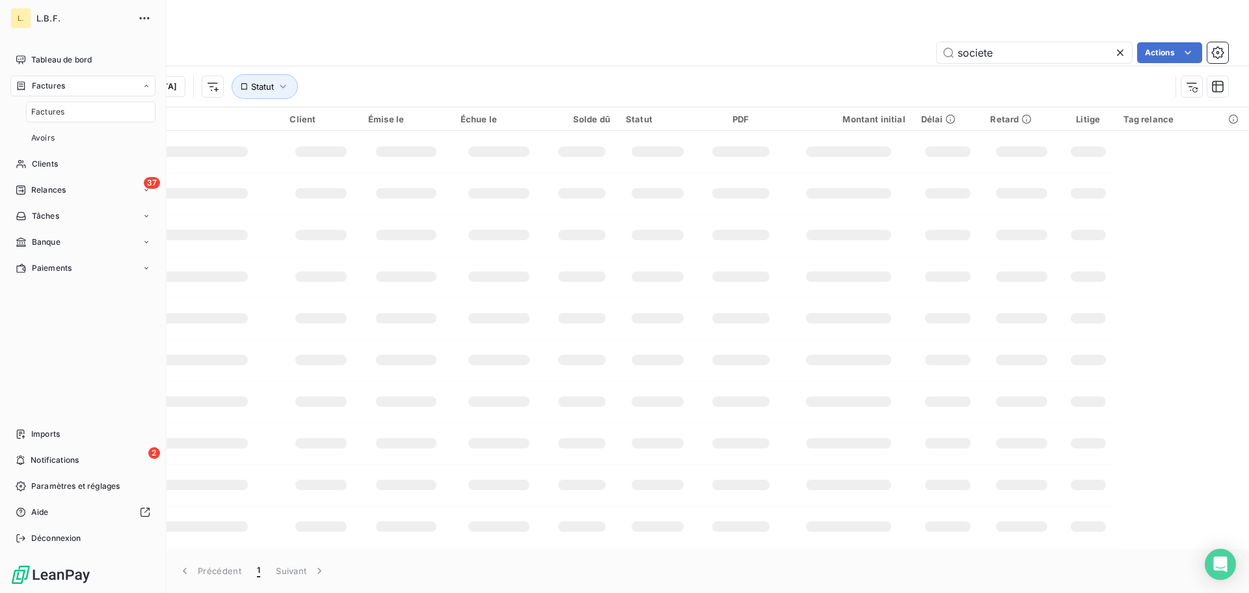
click at [75, 102] on div "Factures" at bounding box center [90, 111] width 129 height 21
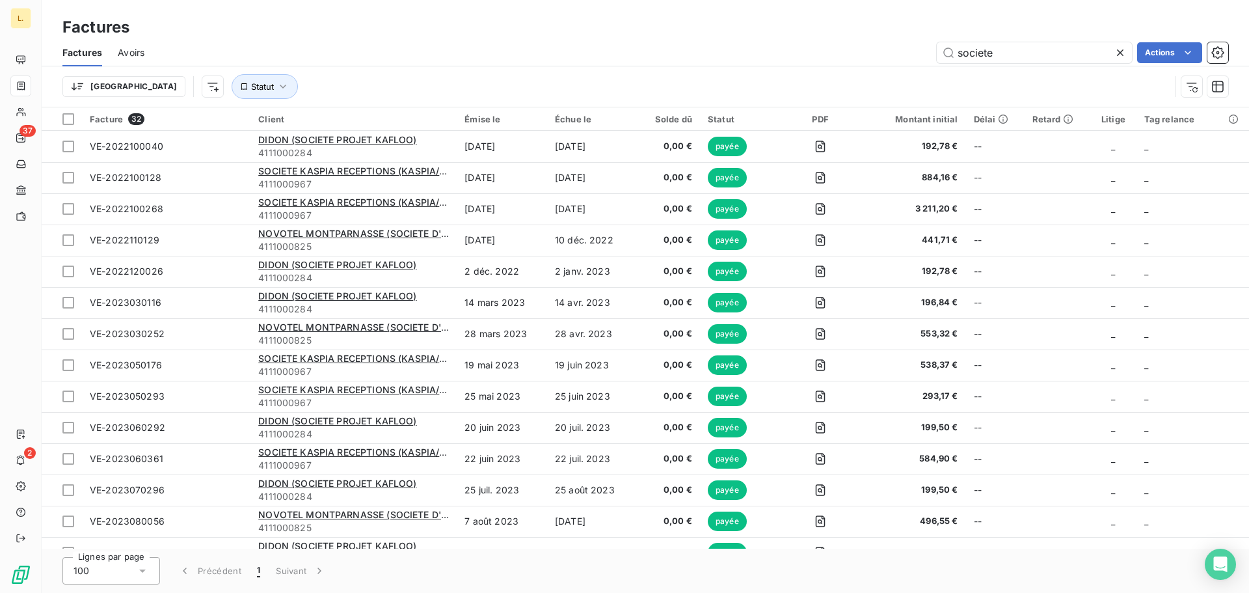
drag, startPoint x: 967, startPoint y: 55, endPoint x: 920, endPoint y: 49, distance: 46.5
click at [921, 49] on div "societe Actions" at bounding box center [694, 52] width 1068 height 21
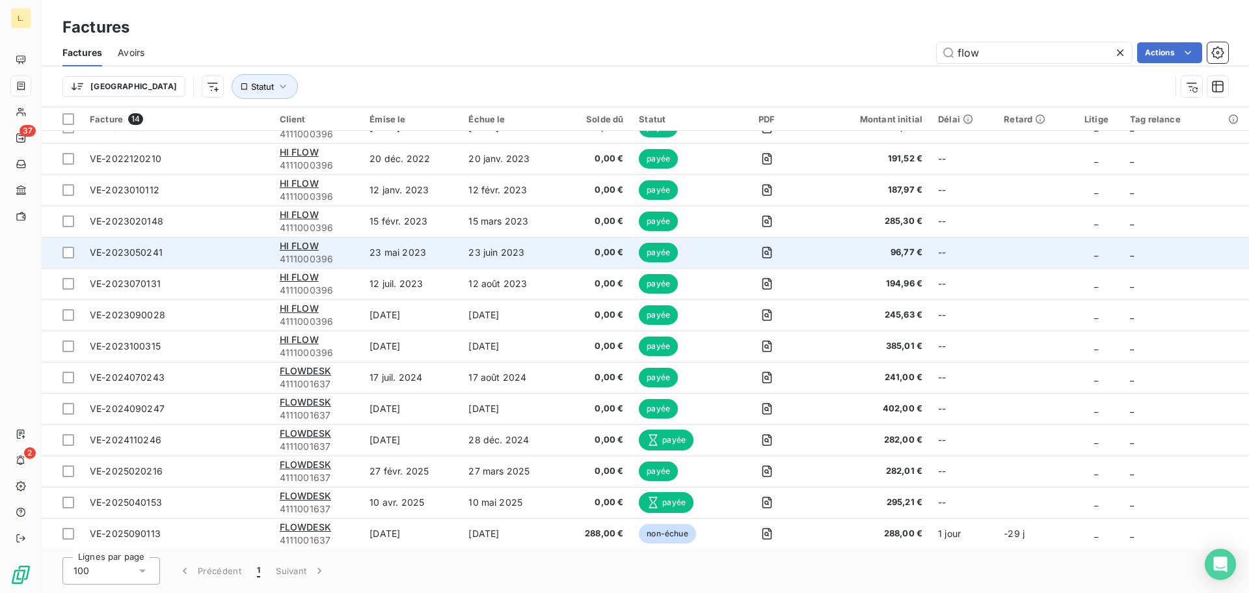
scroll to position [20, 0]
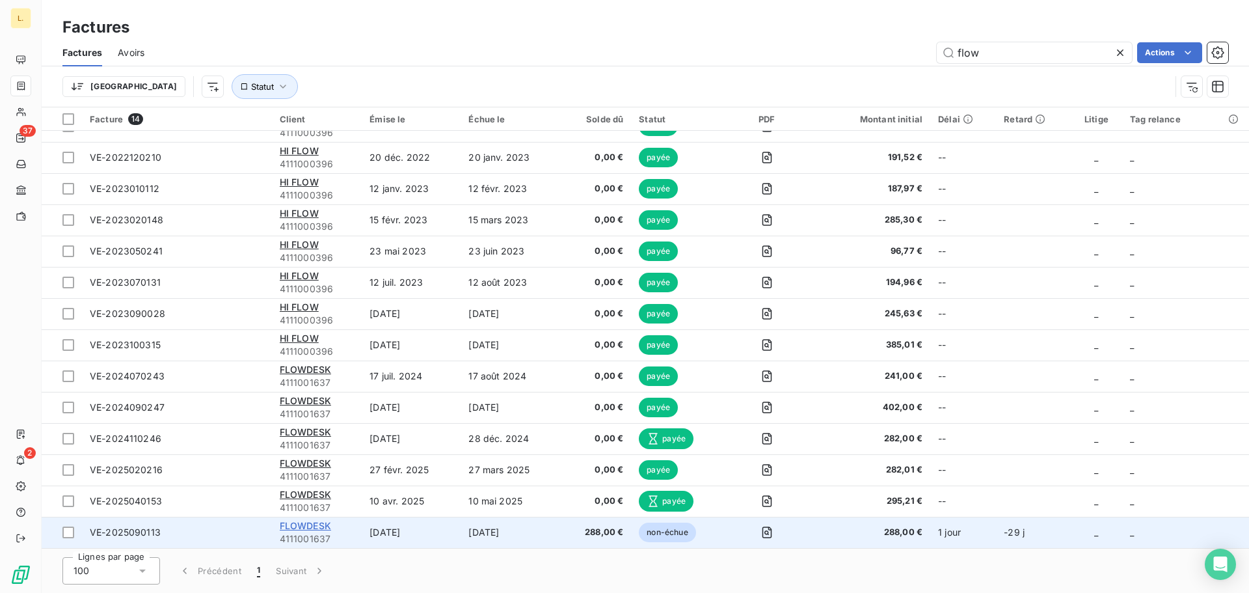
type input "flow"
click at [316, 527] on span "FLOWDESK" at bounding box center [305, 525] width 51 height 11
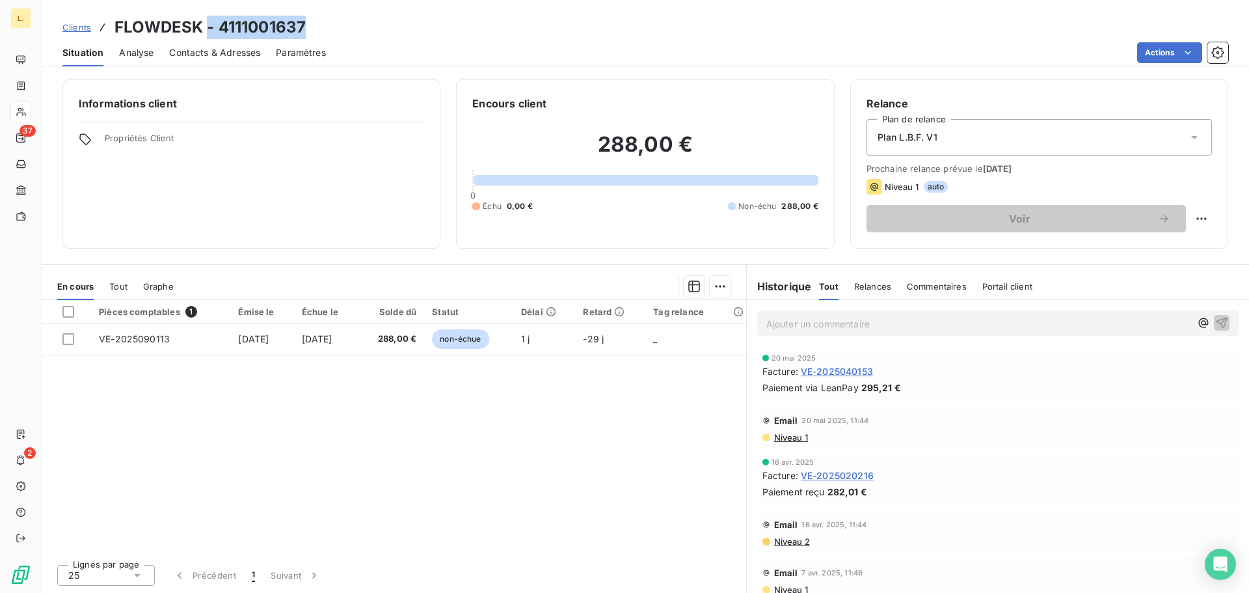
drag, startPoint x: 293, startPoint y: 25, endPoint x: 206, endPoint y: 37, distance: 88.0
click at [206, 37] on h3 "FLOWDESK - 4111001637" at bounding box center [209, 27] width 191 height 23
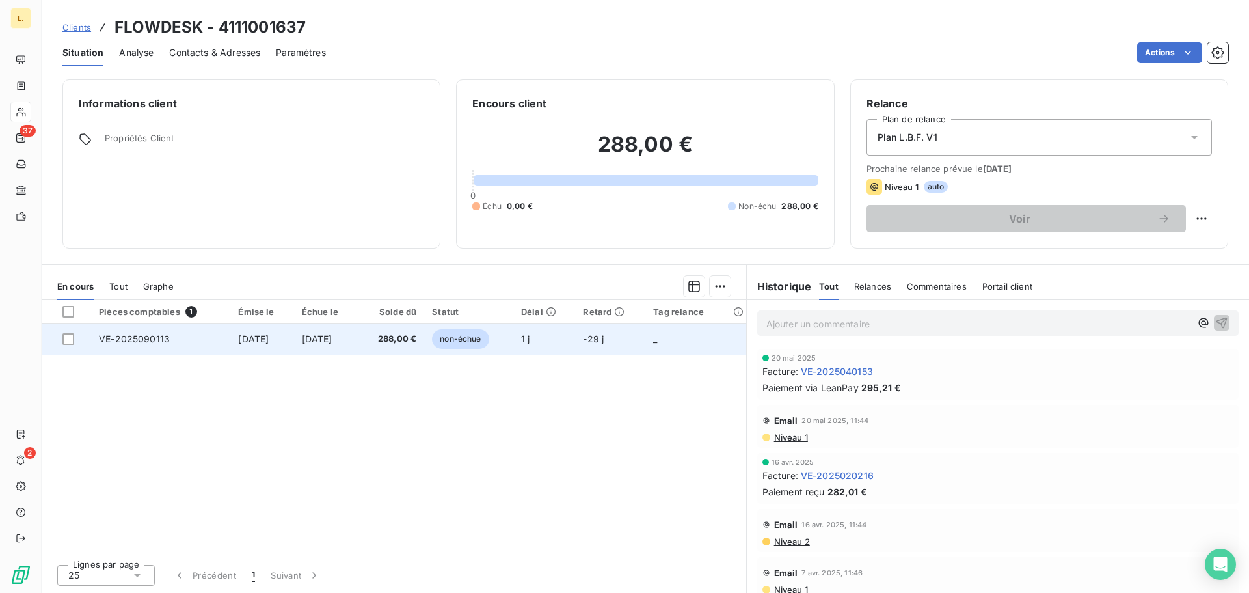
click at [143, 337] on span "VE-2025090113" at bounding box center [134, 338] width 71 height 11
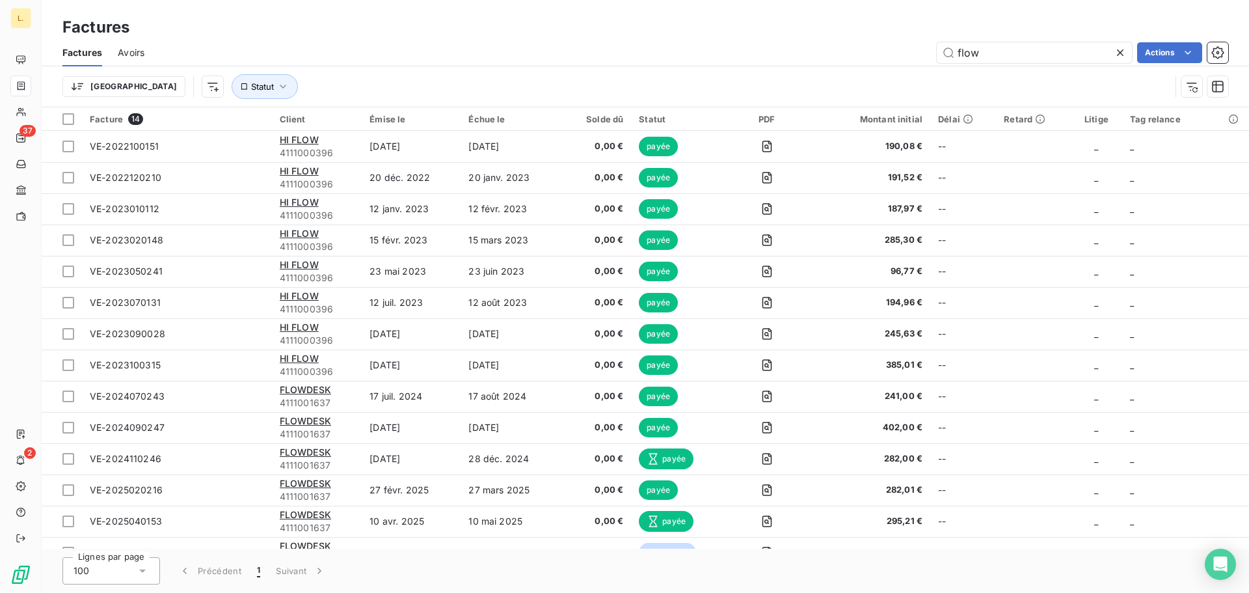
drag, startPoint x: 1032, startPoint y: 44, endPoint x: 894, endPoint y: 48, distance: 138.0
click at [894, 48] on div "flow Actions" at bounding box center [694, 52] width 1068 height 21
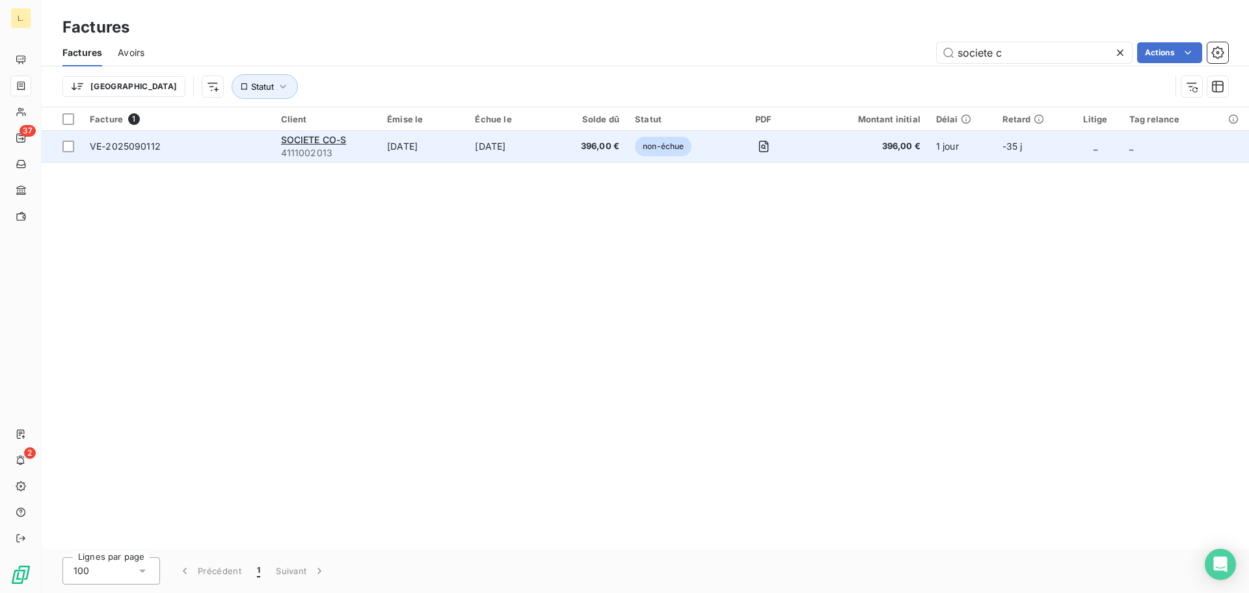
type input "societe c"
click at [281, 148] on span "4111002013" at bounding box center [326, 152] width 91 height 13
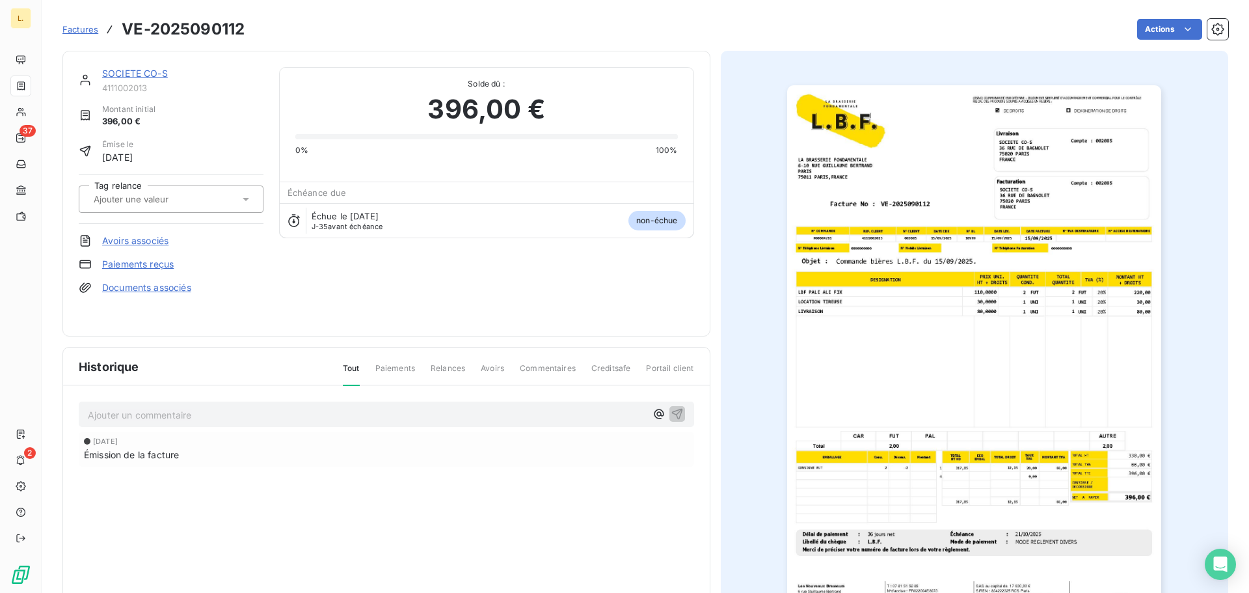
click at [881, 308] on img "button" at bounding box center [974, 350] width 374 height 530
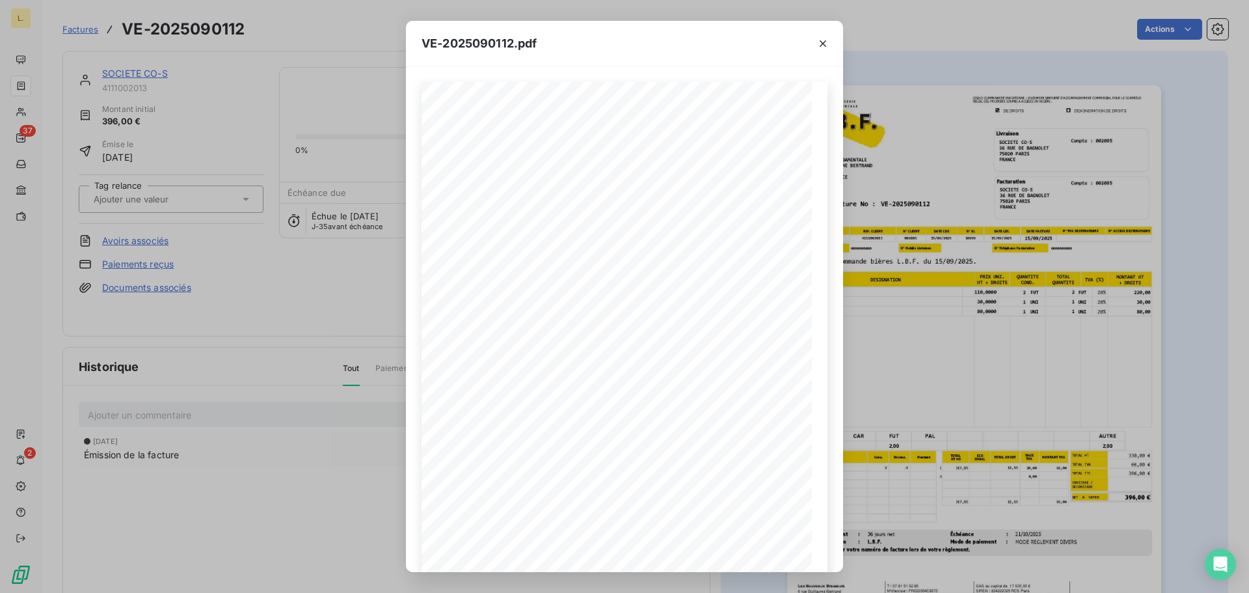
click at [897, 305] on div "VE-2025090112.pdf LA BRASSERIE FONDAMENTALE 6-10 RUE GUILLAUME BERTRAND PARIS 7…" at bounding box center [624, 296] width 1249 height 593
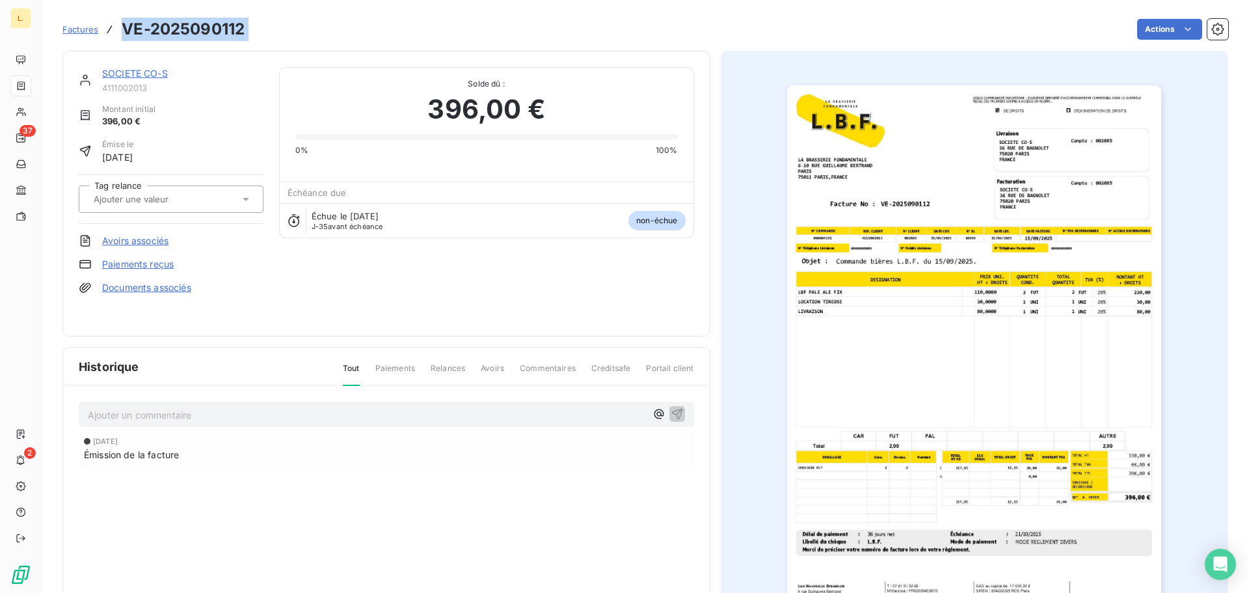
drag, startPoint x: 258, startPoint y: 25, endPoint x: 120, endPoint y: 36, distance: 138.4
click at [120, 36] on div "Factures VE-2025090112 Actions" at bounding box center [645, 29] width 1166 height 27
copy section "VE-2025090112 Actions"
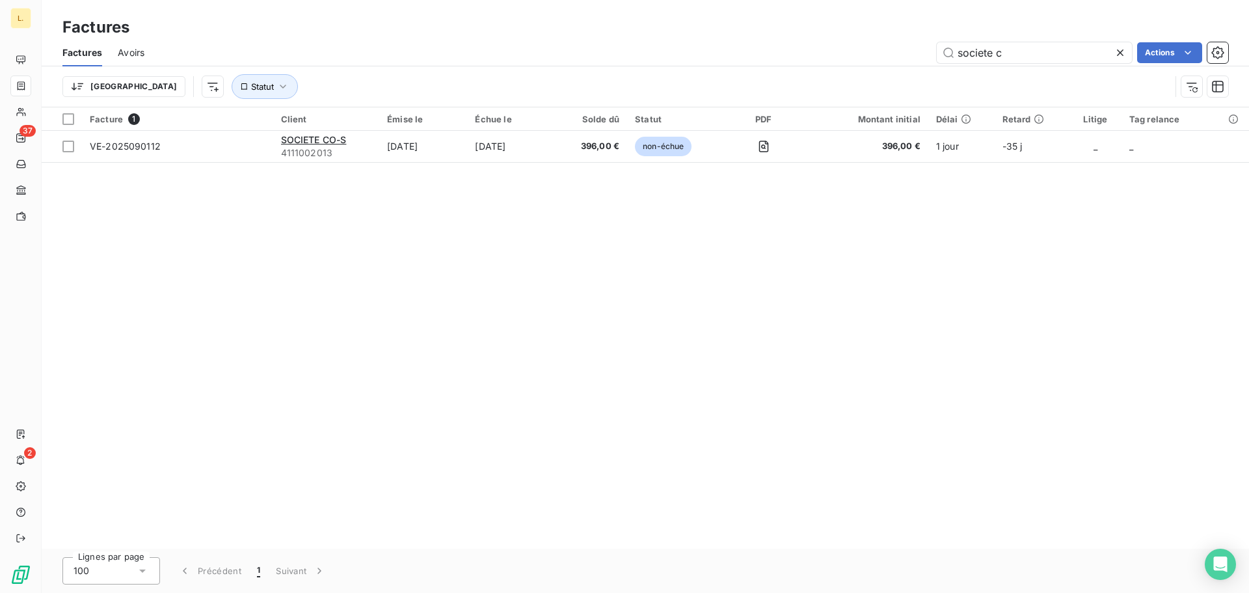
drag, startPoint x: 989, startPoint y: 62, endPoint x: 932, endPoint y: 71, distance: 58.0
click at [932, 71] on div "Factures Avoirs societe c Actions Trier Statut" at bounding box center [645, 73] width 1207 height 68
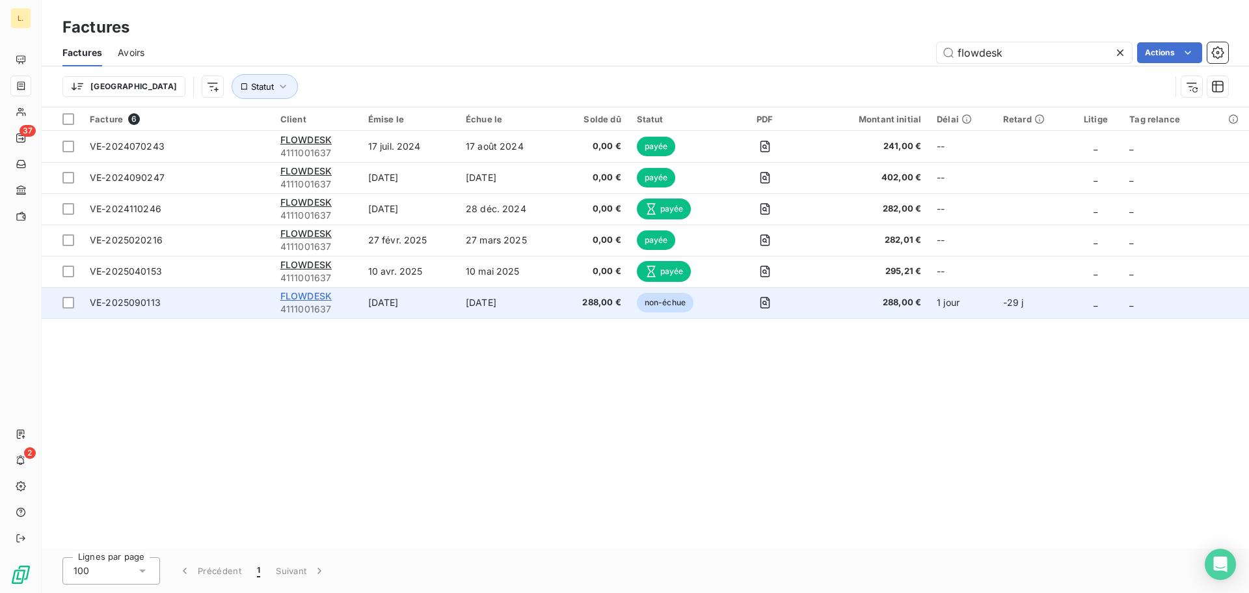
type input "flowdesk"
click at [316, 298] on span "FLOWDESK" at bounding box center [305, 295] width 51 height 11
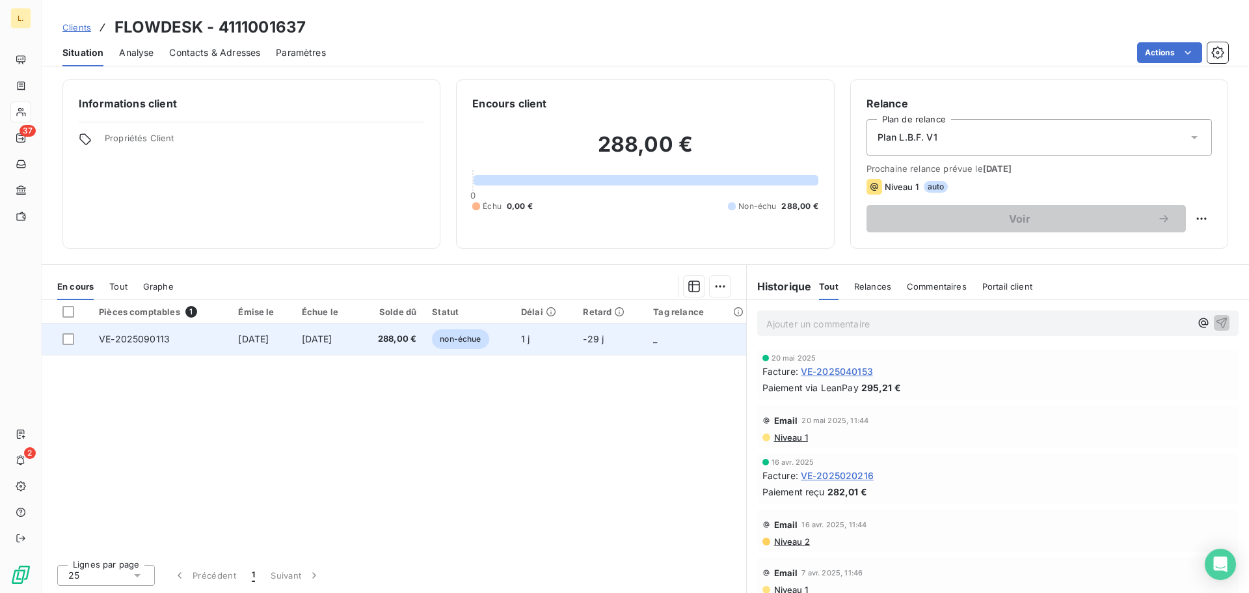
click at [123, 342] on span "VE-2025090113" at bounding box center [134, 338] width 71 height 11
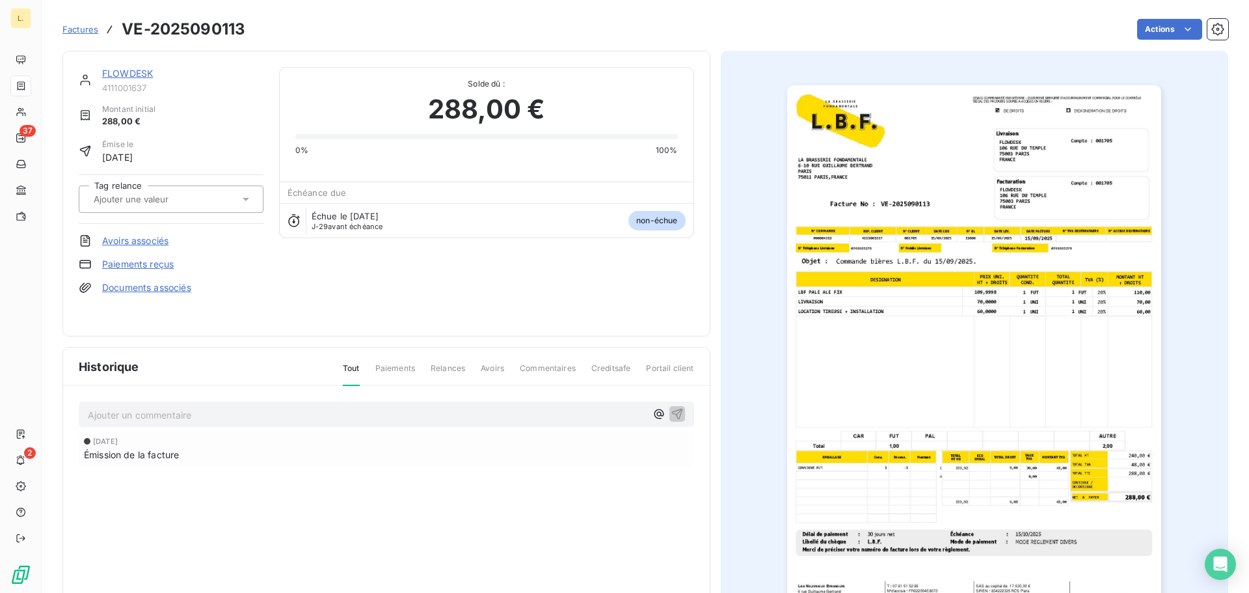
click at [1082, 413] on img "button" at bounding box center [974, 350] width 374 height 530
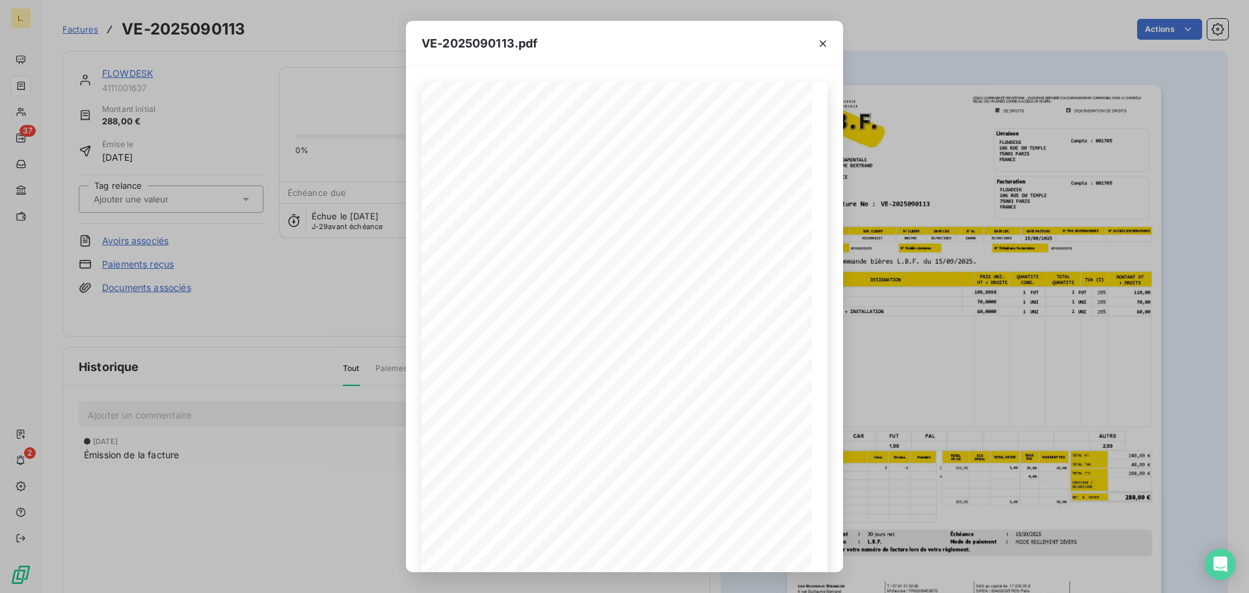
click at [958, 349] on div "VE-2025090113.pdf LA BRASSERIE FONDAMENTALE 6-10 RUE GUILLAUME BERTRAND PARIS 7…" at bounding box center [624, 296] width 1249 height 593
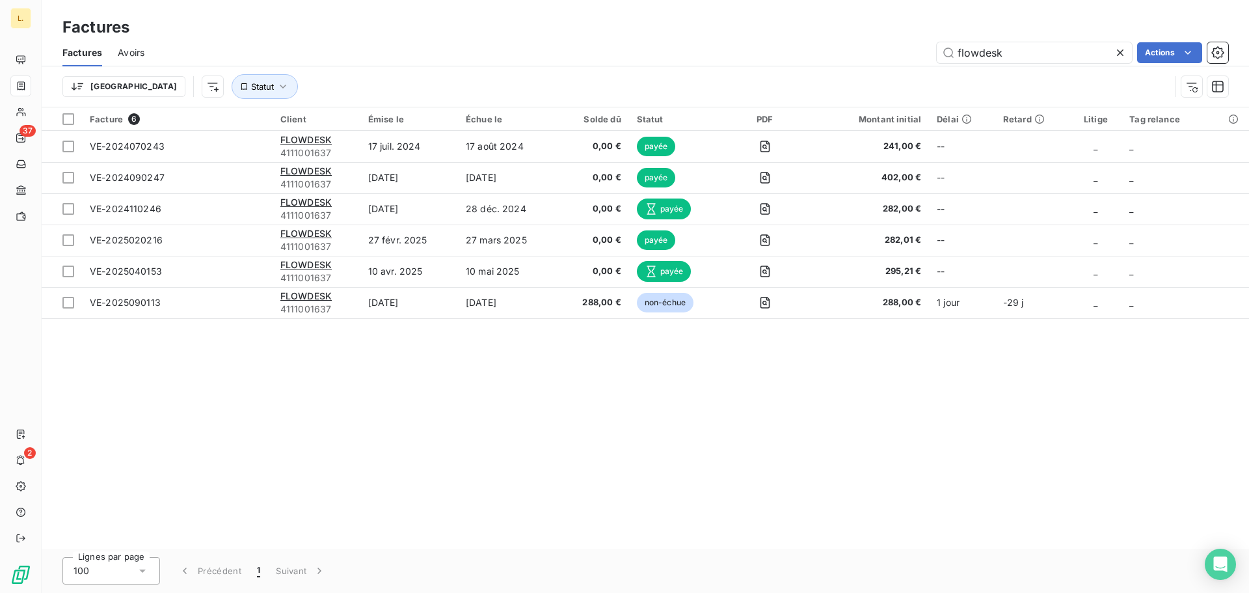
click at [1114, 53] on icon at bounding box center [1120, 52] width 13 height 13
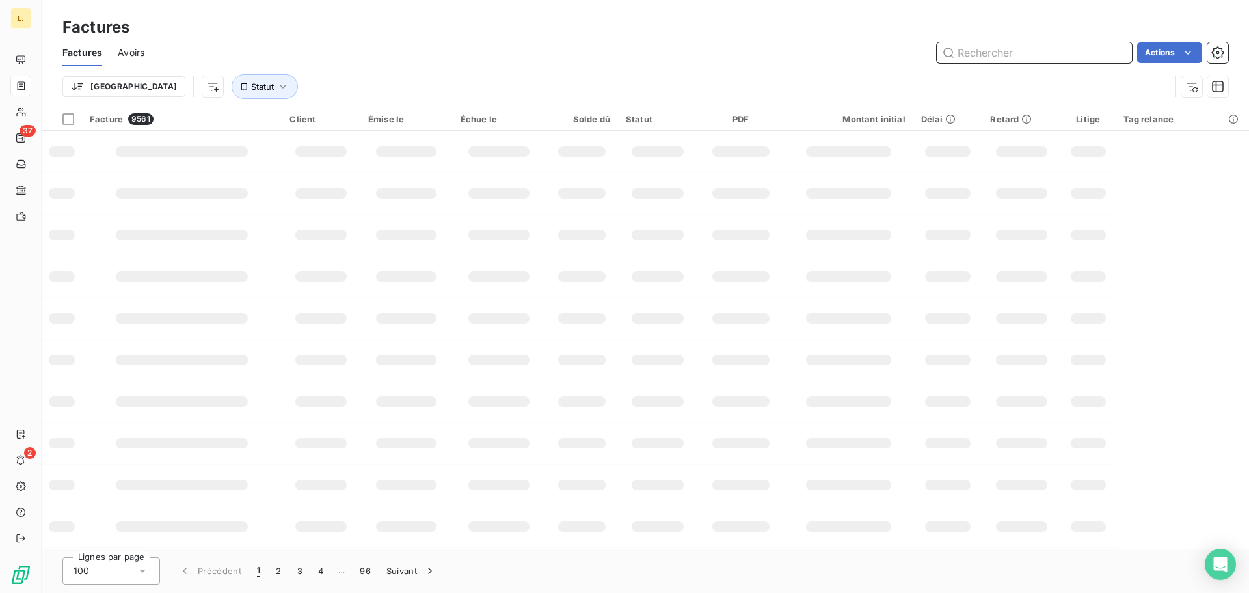
click at [1012, 55] on input "text" at bounding box center [1034, 52] width 195 height 21
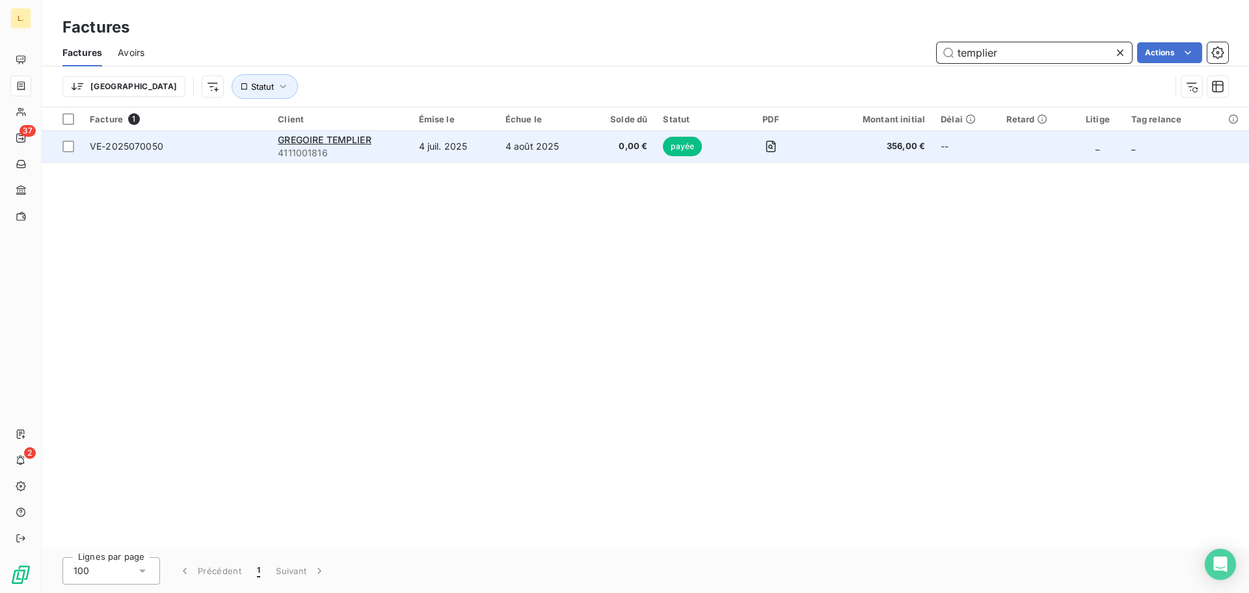
type input "templier"
click at [302, 131] on td "GREGOIRE TEMPLIER 4111001816" at bounding box center [340, 146] width 141 height 31
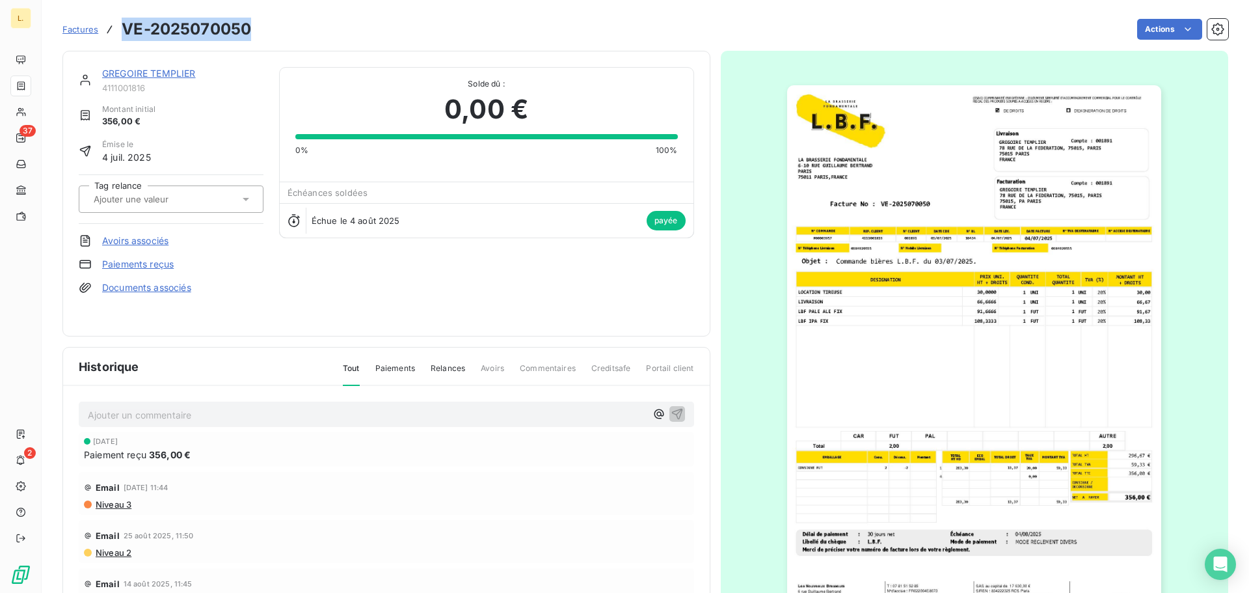
drag, startPoint x: 217, startPoint y: 36, endPoint x: 119, endPoint y: 36, distance: 97.6
click at [119, 36] on div "Factures VE-2025070050 Actions" at bounding box center [645, 29] width 1166 height 27
copy h3 "VE-2025070050"
click at [1008, 308] on img "button" at bounding box center [974, 350] width 374 height 530
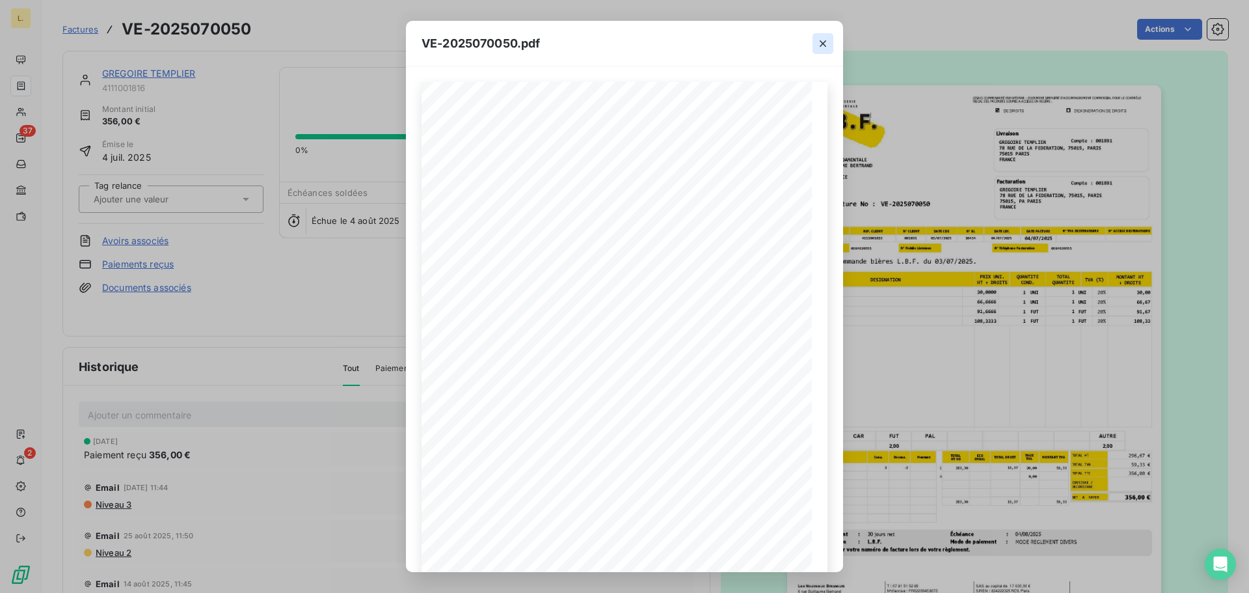
click at [818, 42] on icon "button" at bounding box center [822, 43] width 13 height 13
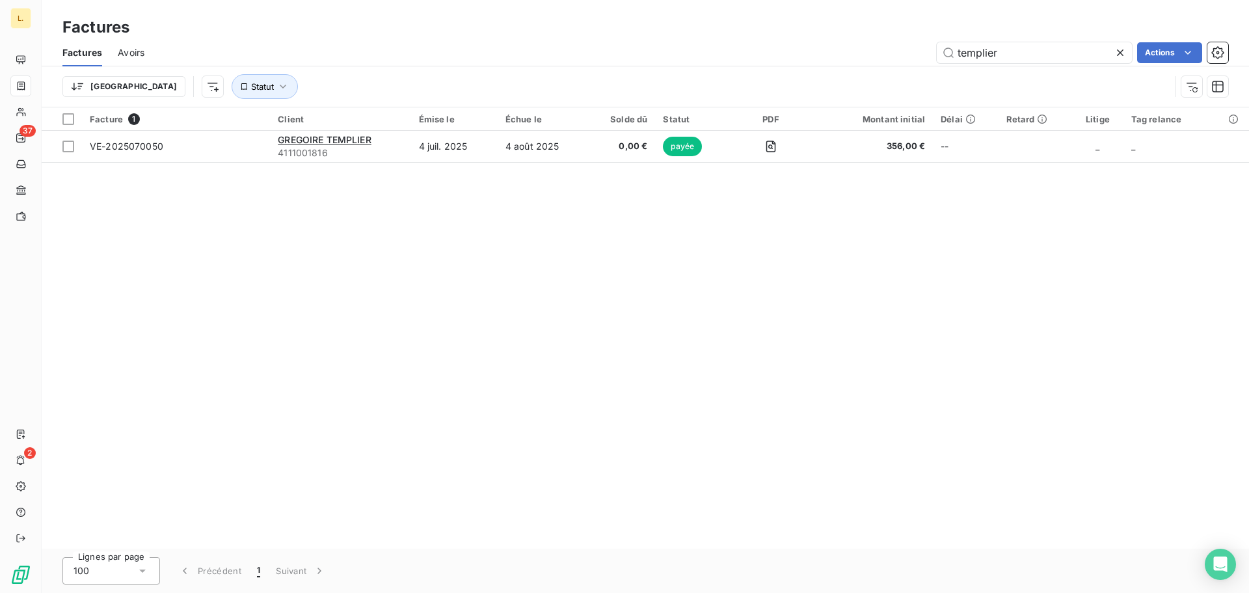
drag, startPoint x: 973, startPoint y: 57, endPoint x: 919, endPoint y: 52, distance: 54.2
click at [919, 52] on div "templier Actions" at bounding box center [694, 52] width 1068 height 21
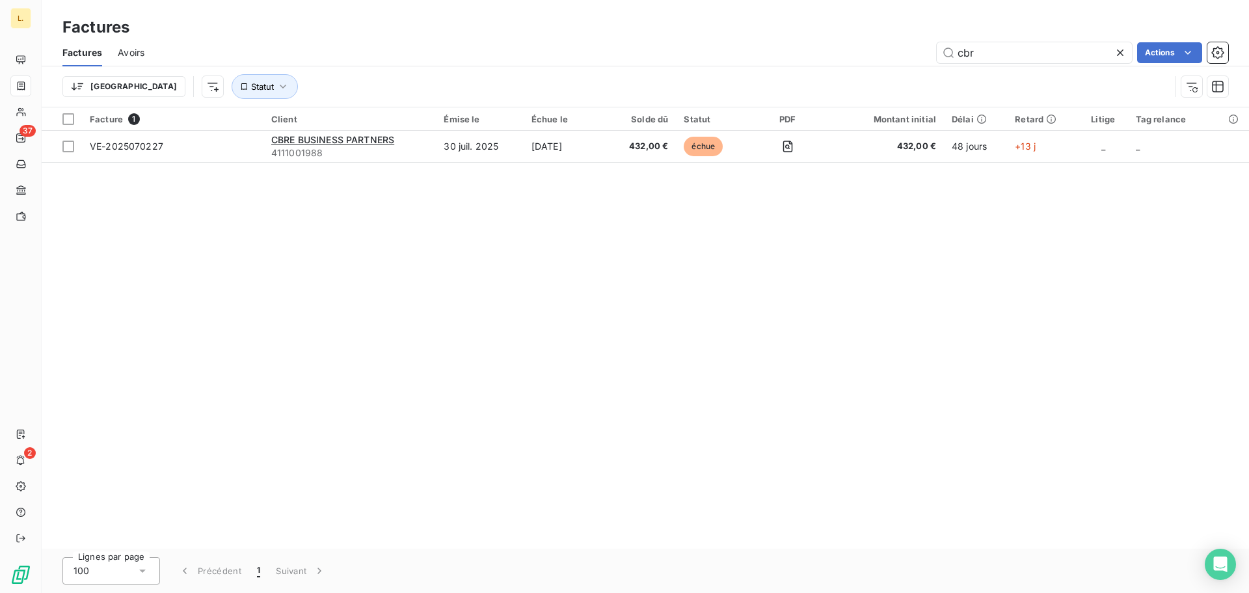
type input "cbre"
drag, startPoint x: 995, startPoint y: 56, endPoint x: 908, endPoint y: 52, distance: 86.6
click at [908, 52] on div "cbre Actions" at bounding box center [694, 52] width 1068 height 21
type input "les ateliers"
click at [1117, 56] on icon at bounding box center [1120, 52] width 13 height 13
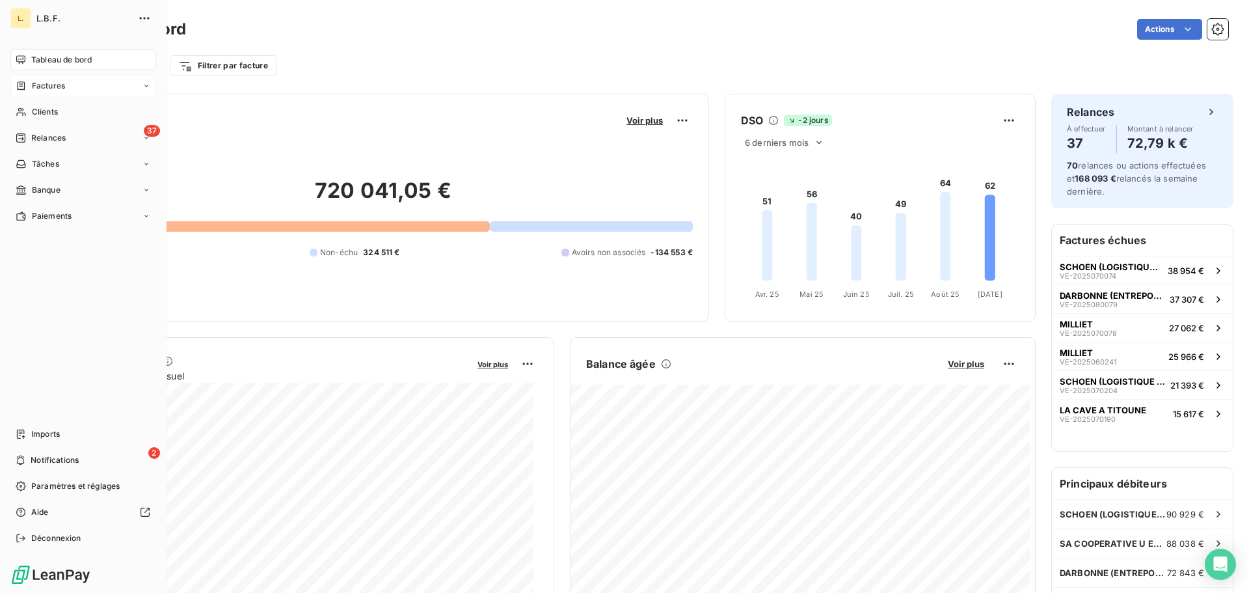
click at [49, 86] on span "Factures" at bounding box center [48, 86] width 33 height 12
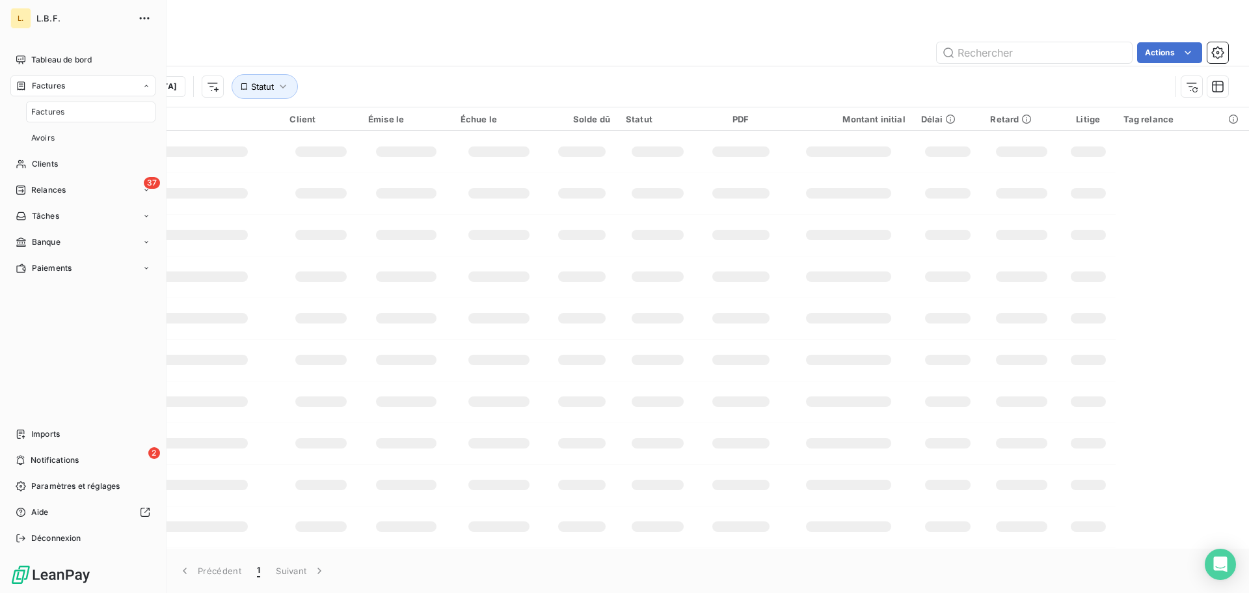
click at [75, 110] on div "Factures" at bounding box center [90, 111] width 129 height 21
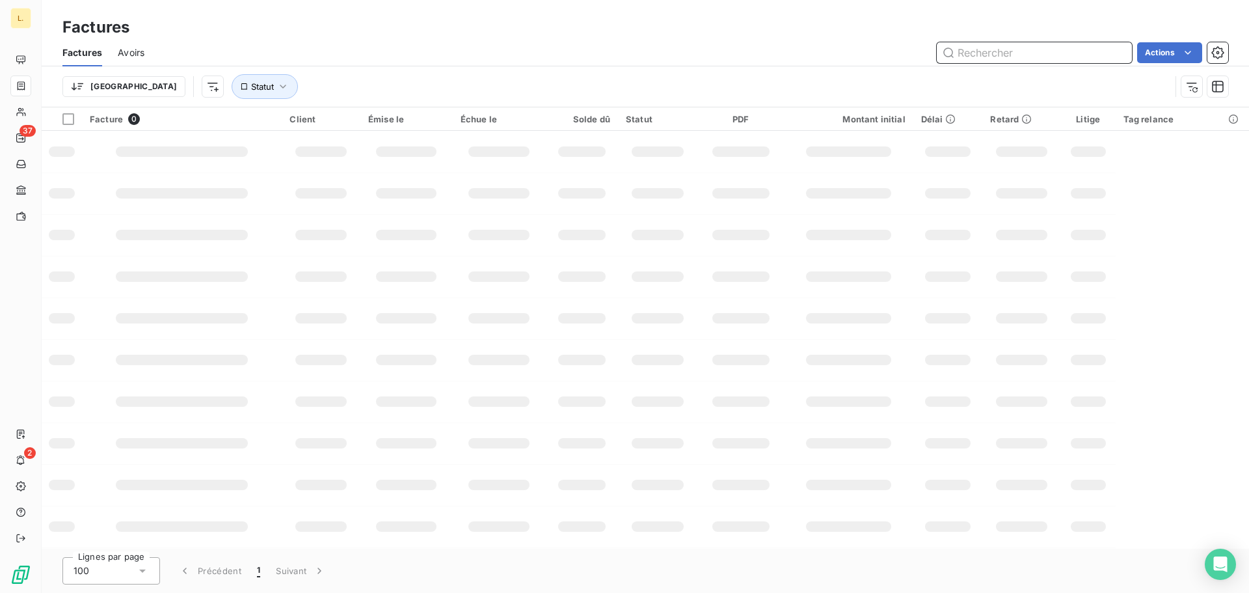
click at [976, 45] on input "text" at bounding box center [1034, 52] width 195 height 21
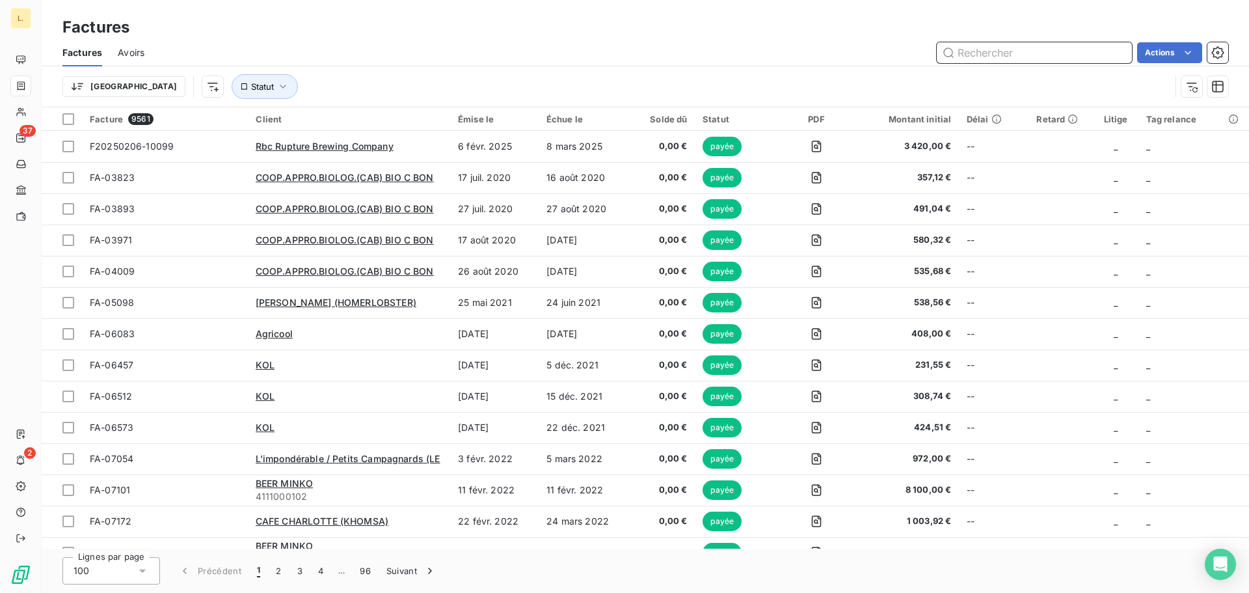
click at [976, 48] on input "text" at bounding box center [1034, 52] width 195 height 21
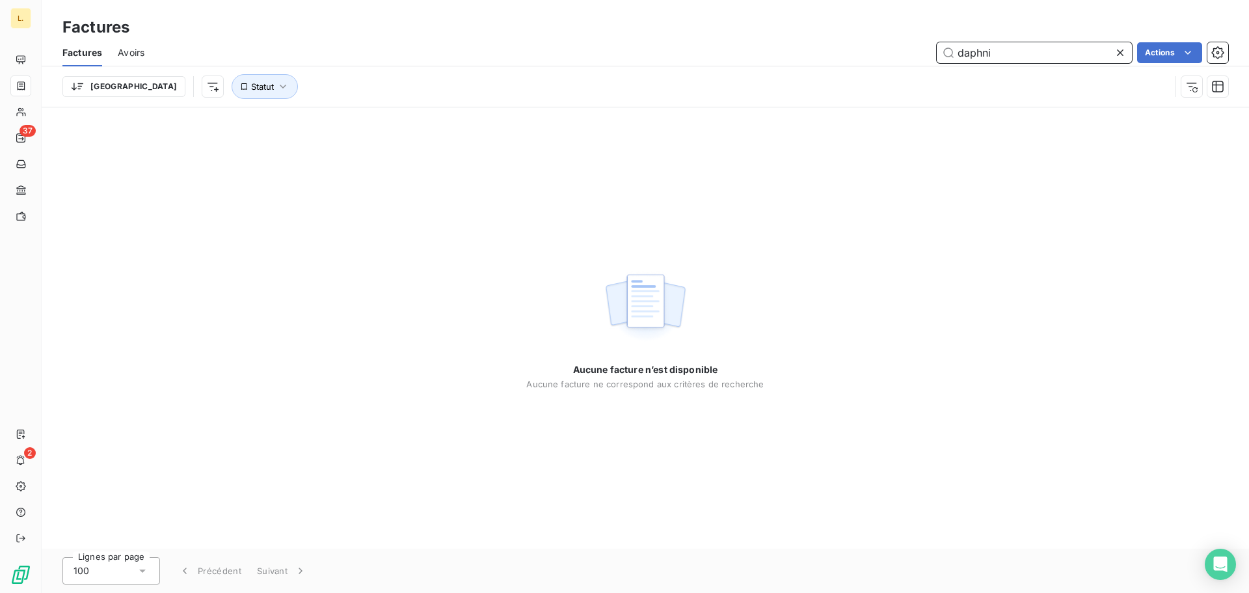
click at [990, 54] on input "daphni" at bounding box center [1034, 52] width 195 height 21
type input "d"
click at [1122, 44] on input "text" at bounding box center [1034, 52] width 195 height 21
